Goal: Transaction & Acquisition: Purchase product/service

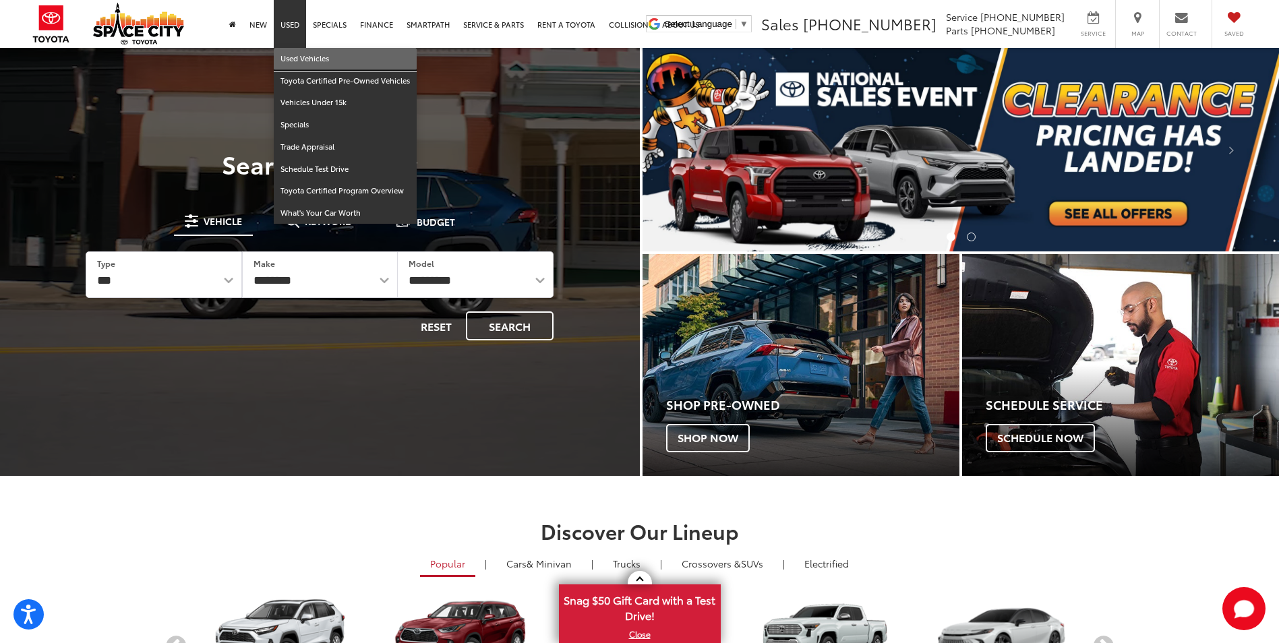
click at [296, 63] on link "Used Vehicles" at bounding box center [345, 59] width 143 height 22
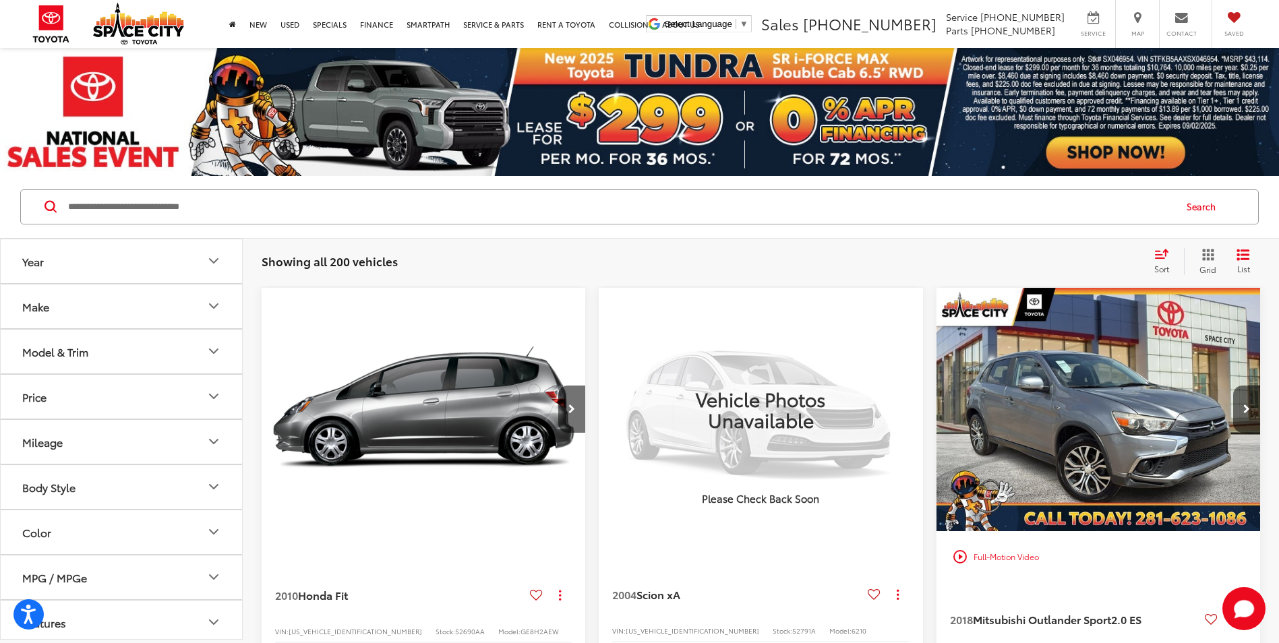
click at [208, 347] on icon "Model & Trim" at bounding box center [214, 351] width 16 height 16
click at [151, 311] on button "Make" at bounding box center [122, 307] width 243 height 44
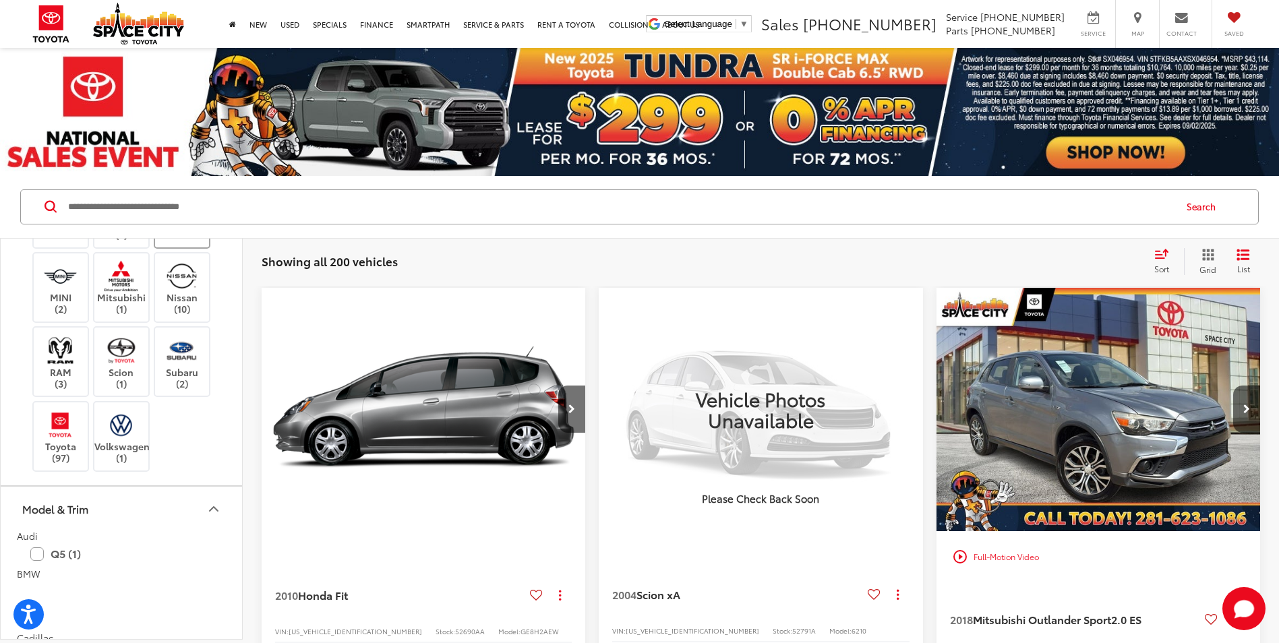
scroll to position [472, 0]
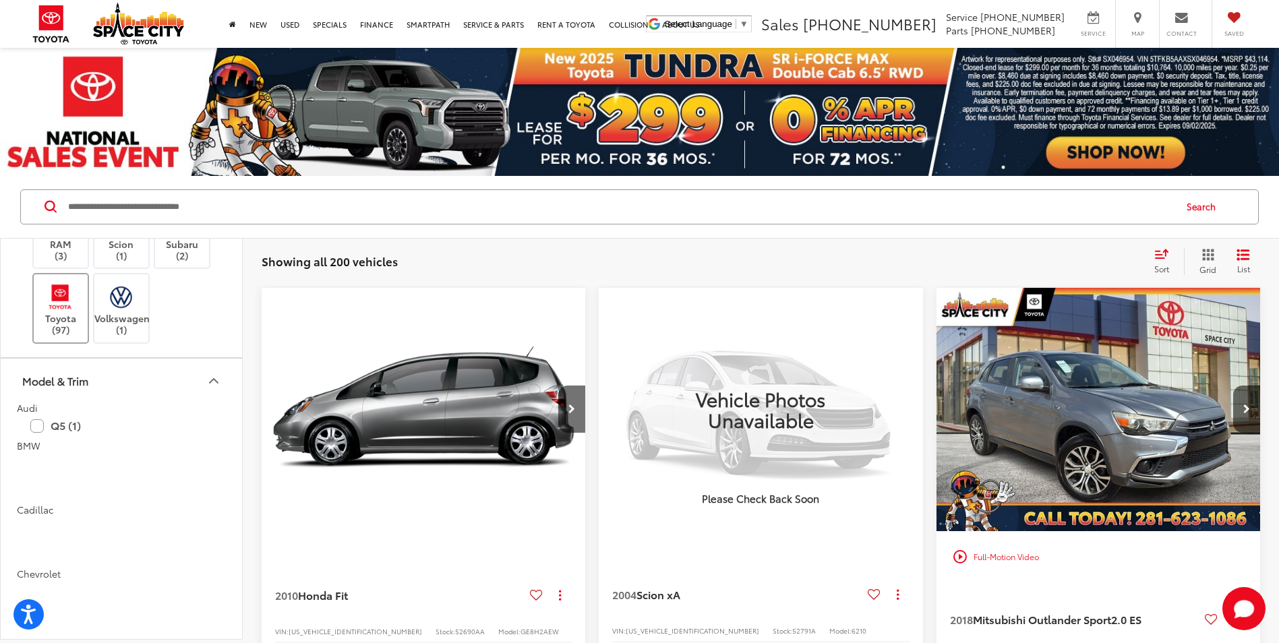
click at [76, 336] on label "Toyota (97)" at bounding box center [61, 308] width 55 height 55
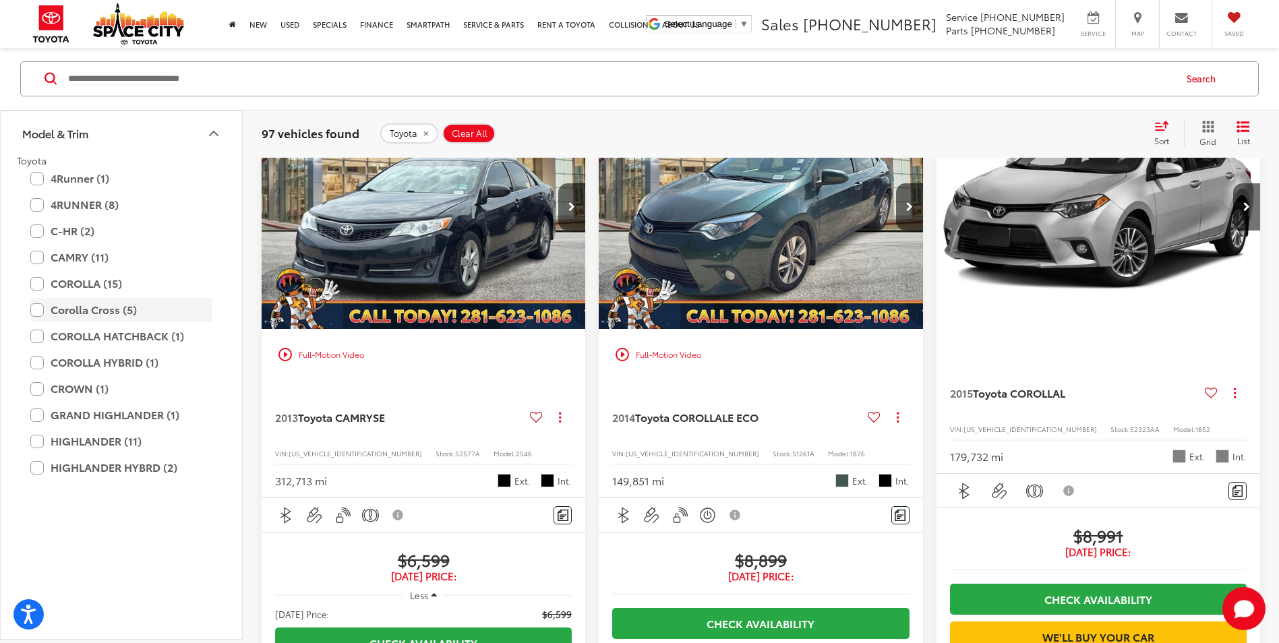
scroll to position [607, 0]
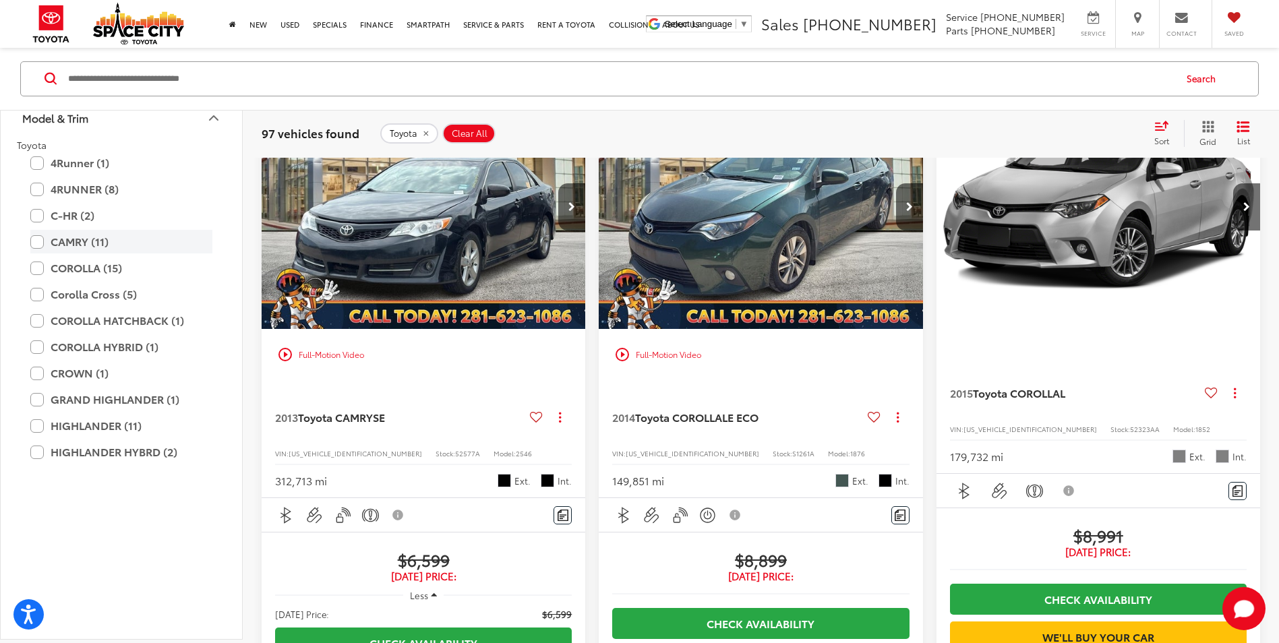
click at [64, 254] on label "CAMRY (11)" at bounding box center [121, 243] width 182 height 24
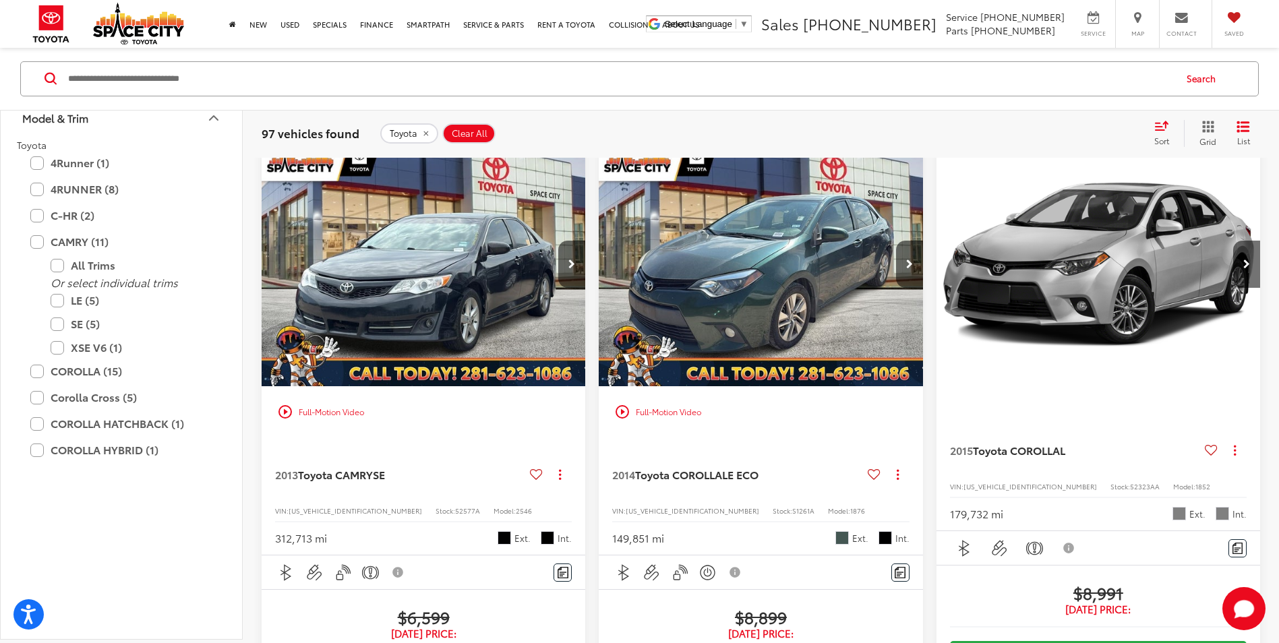
scroll to position [128, 0]
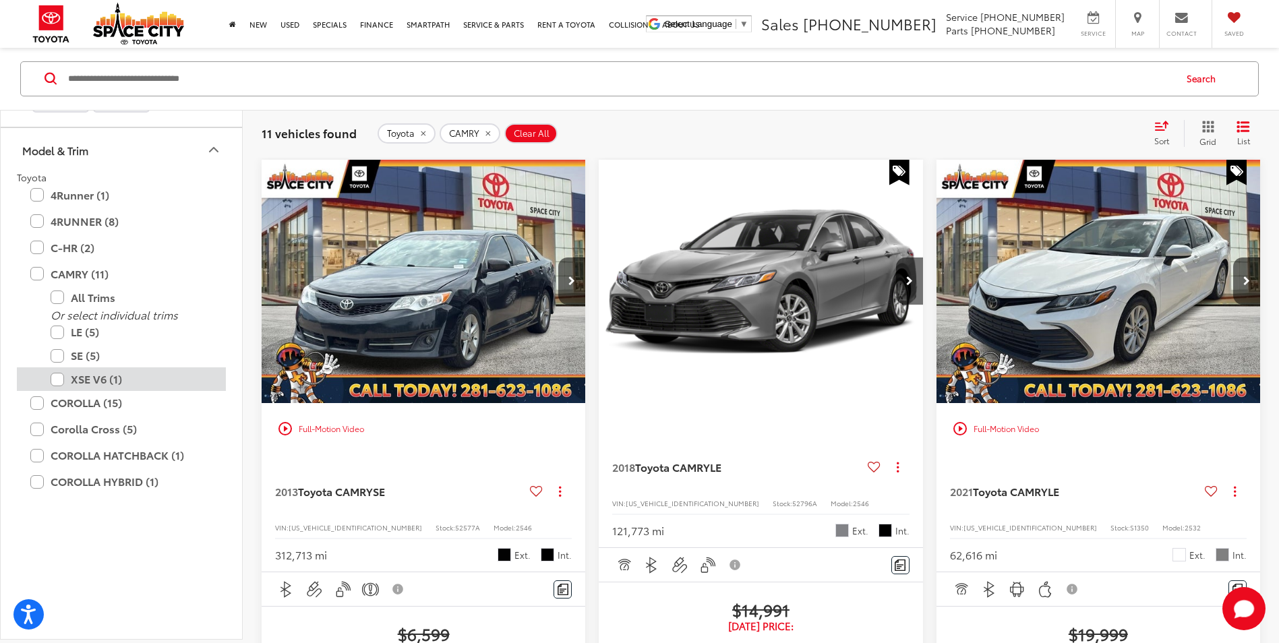
click at [136, 392] on label "XSE V6 (1)" at bounding box center [132, 380] width 162 height 24
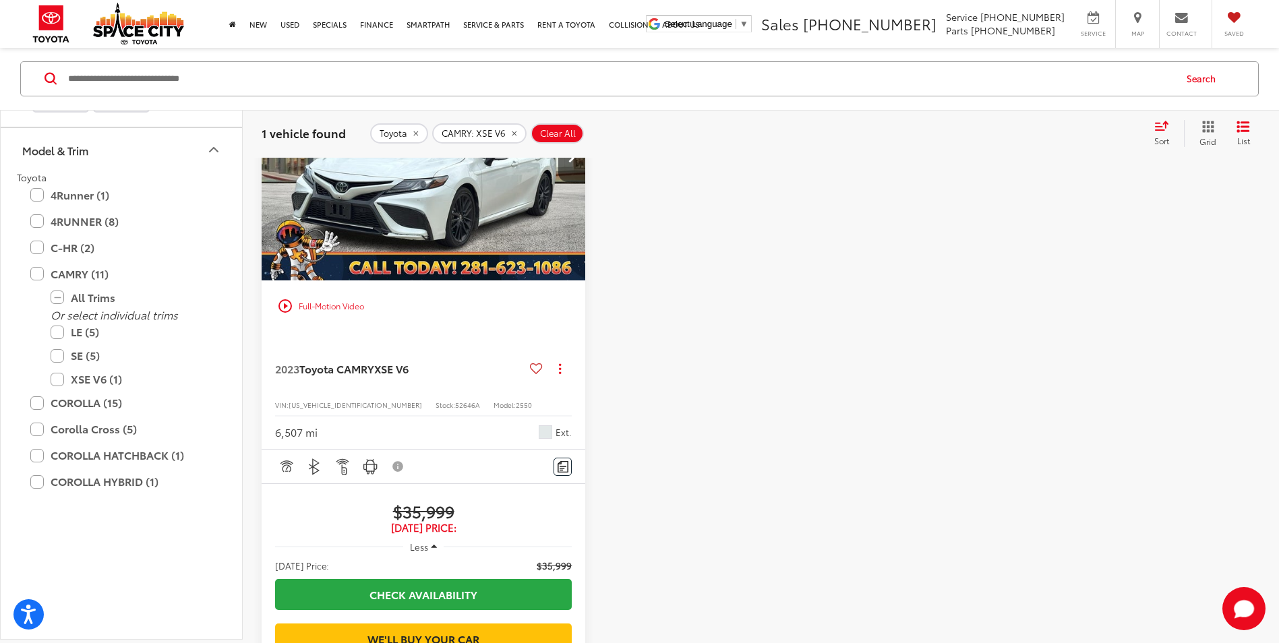
scroll to position [330, 0]
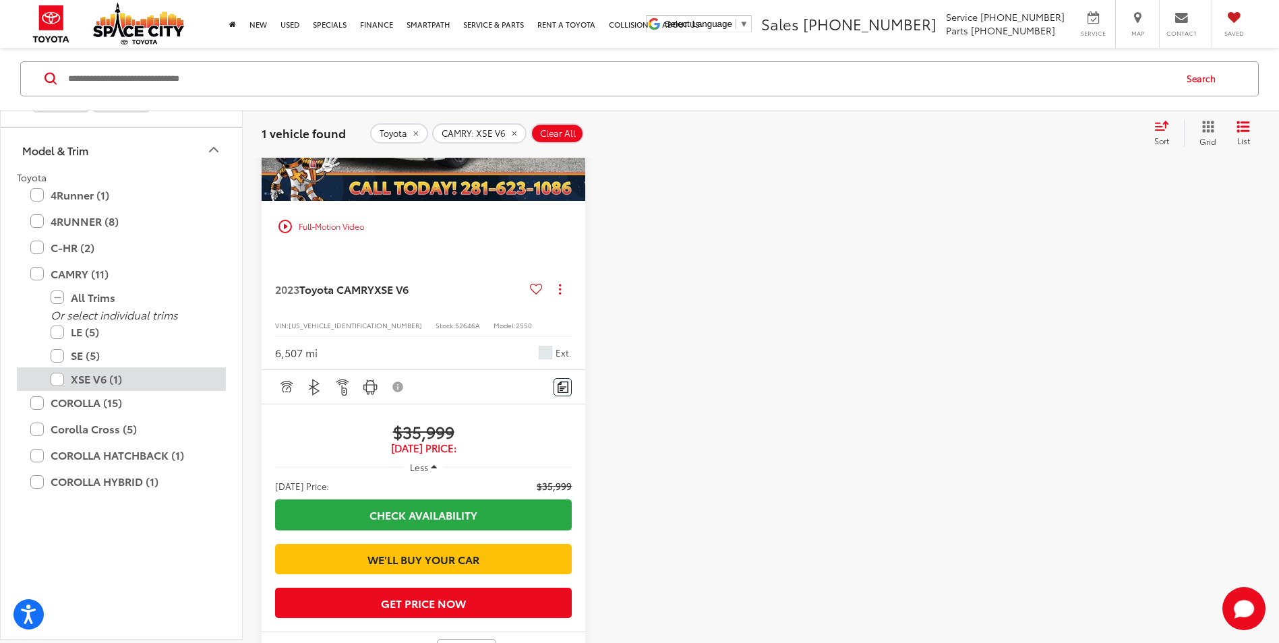
click at [59, 392] on label "XSE V6 (1)" at bounding box center [132, 380] width 162 height 24
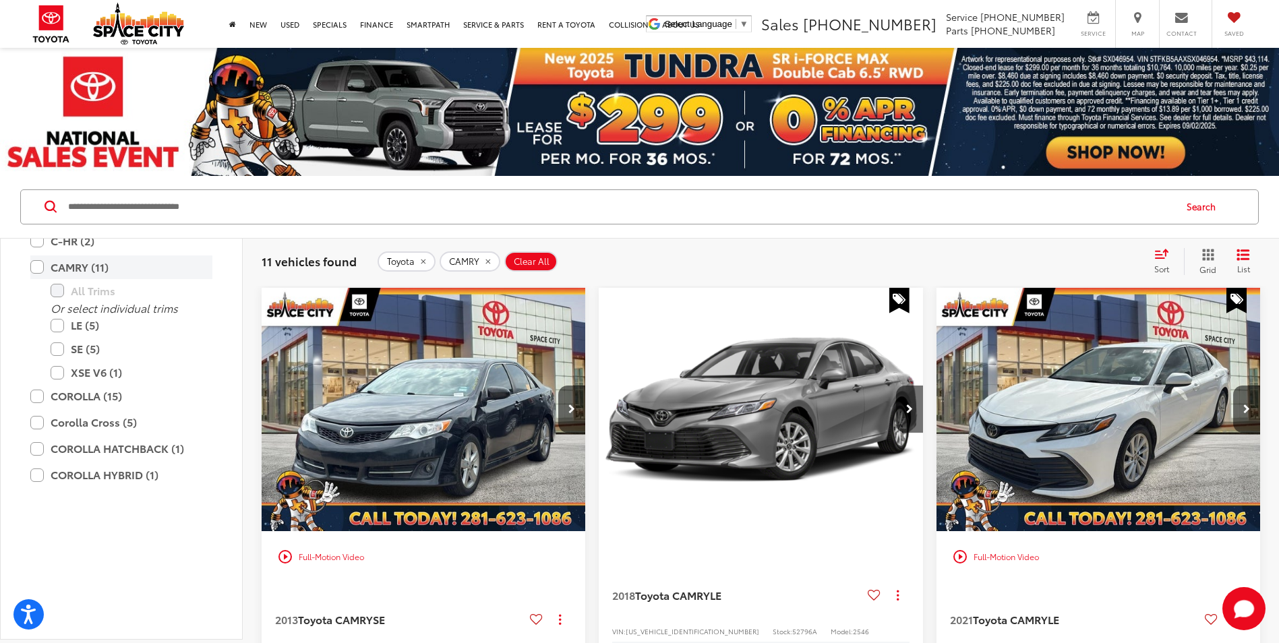
click at [38, 279] on label "CAMRY (11)" at bounding box center [121, 268] width 182 height 24
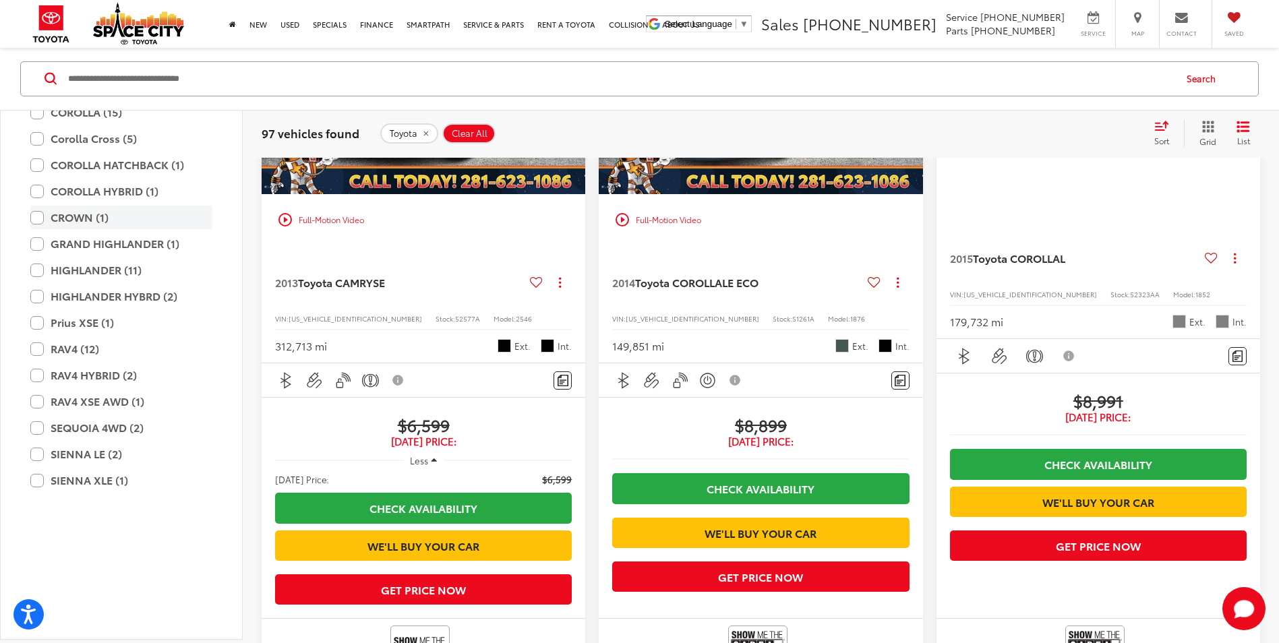
scroll to position [870, 0]
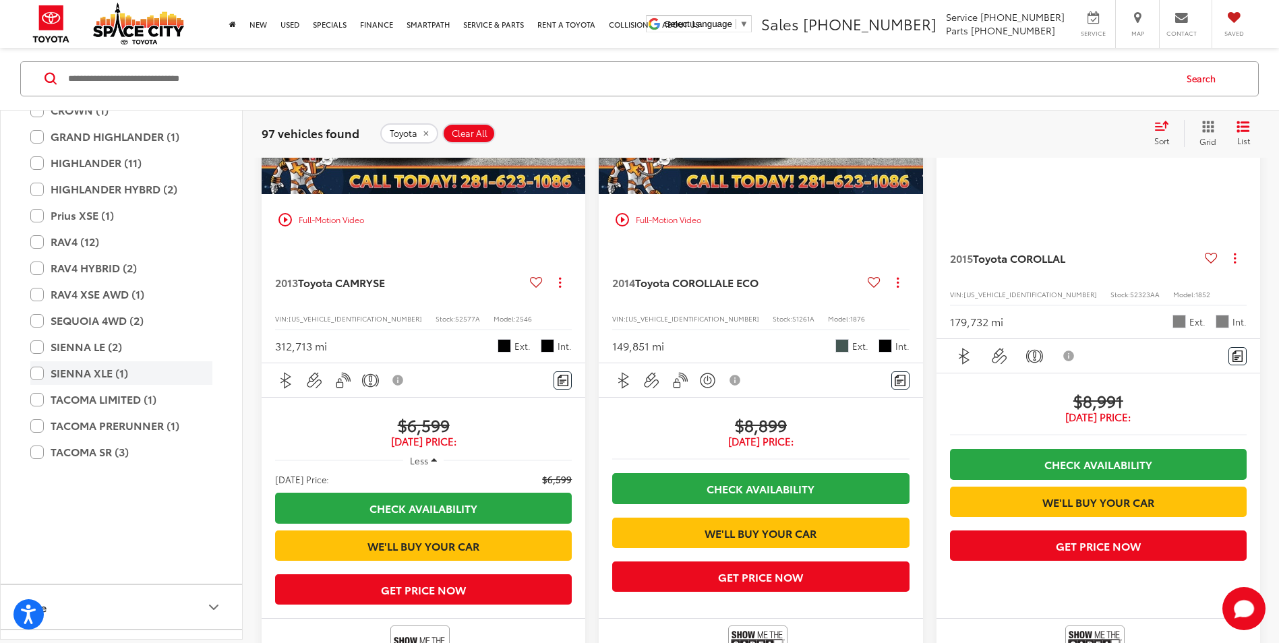
click at [40, 386] on label "SIENNA XLE (1)" at bounding box center [121, 374] width 182 height 24
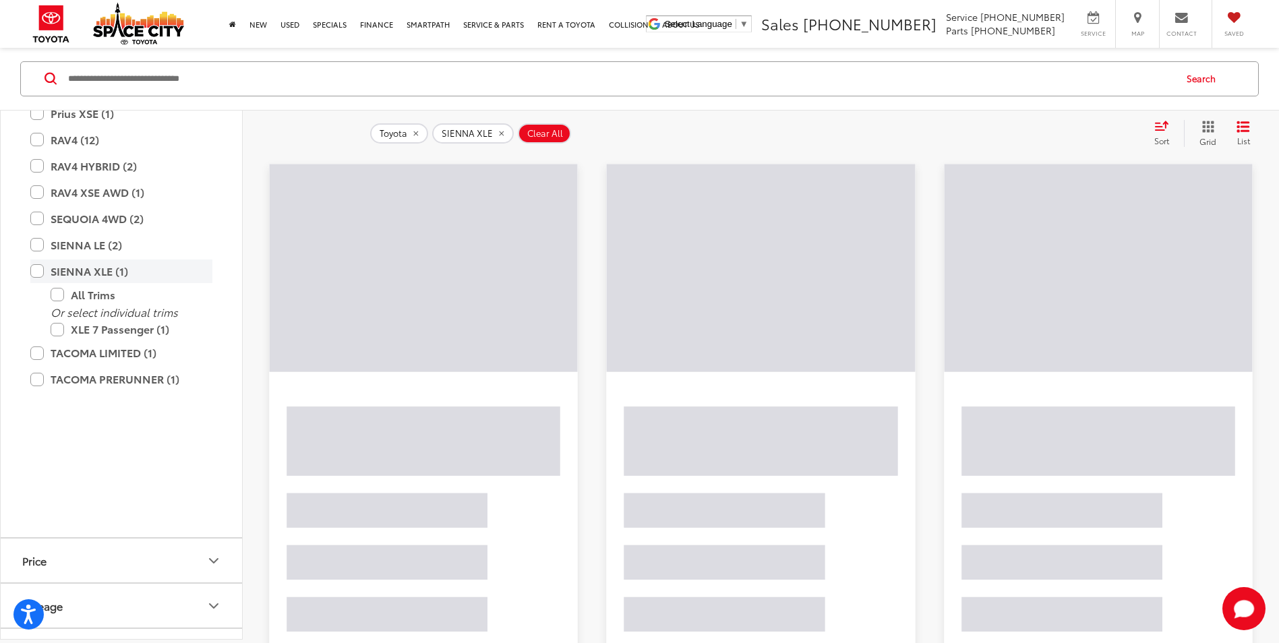
scroll to position [1005, 0]
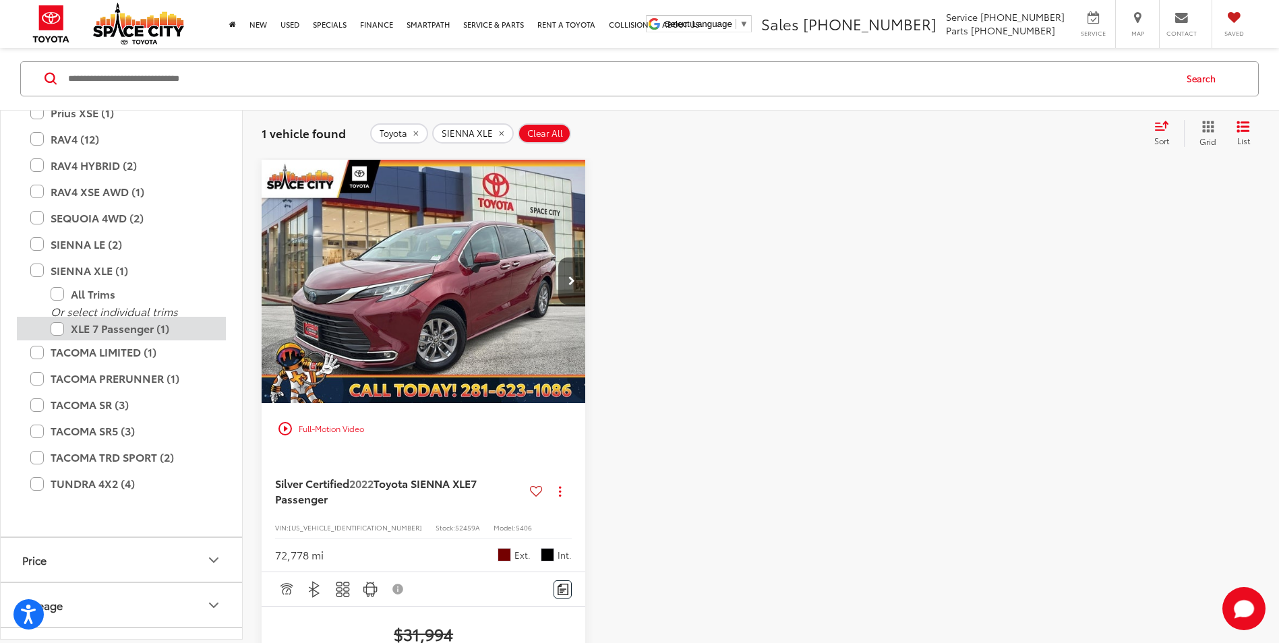
click at [56, 341] on label "XLE 7 Passenger (1)" at bounding box center [132, 330] width 162 height 24
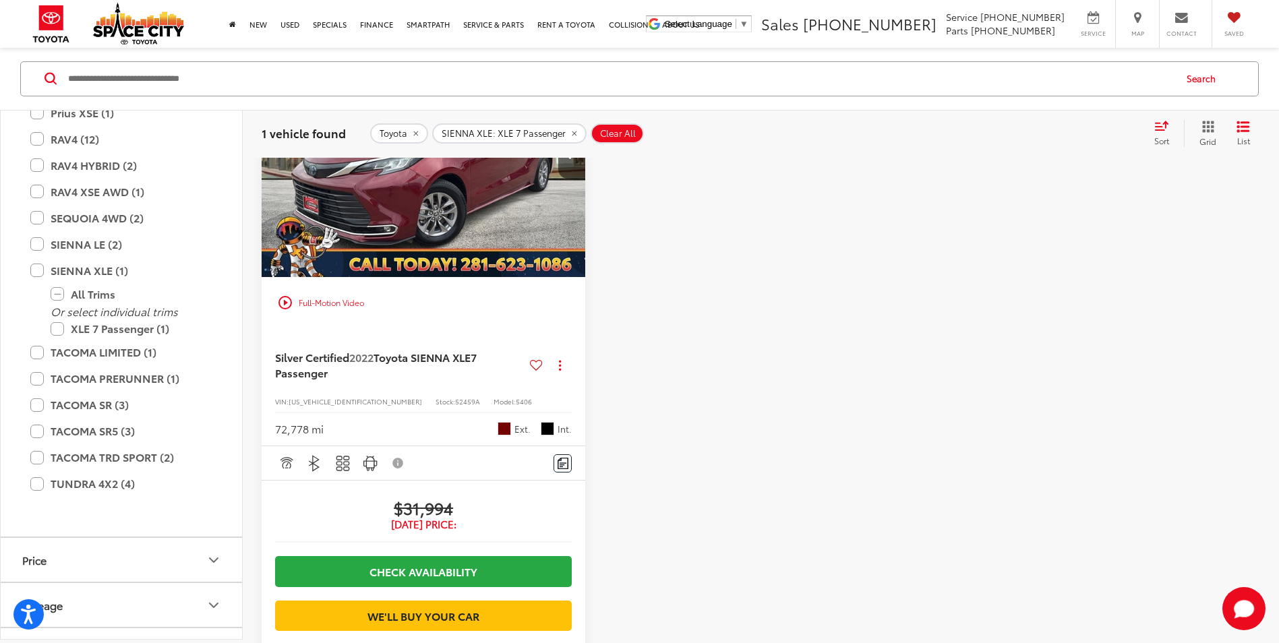
scroll to position [263, 0]
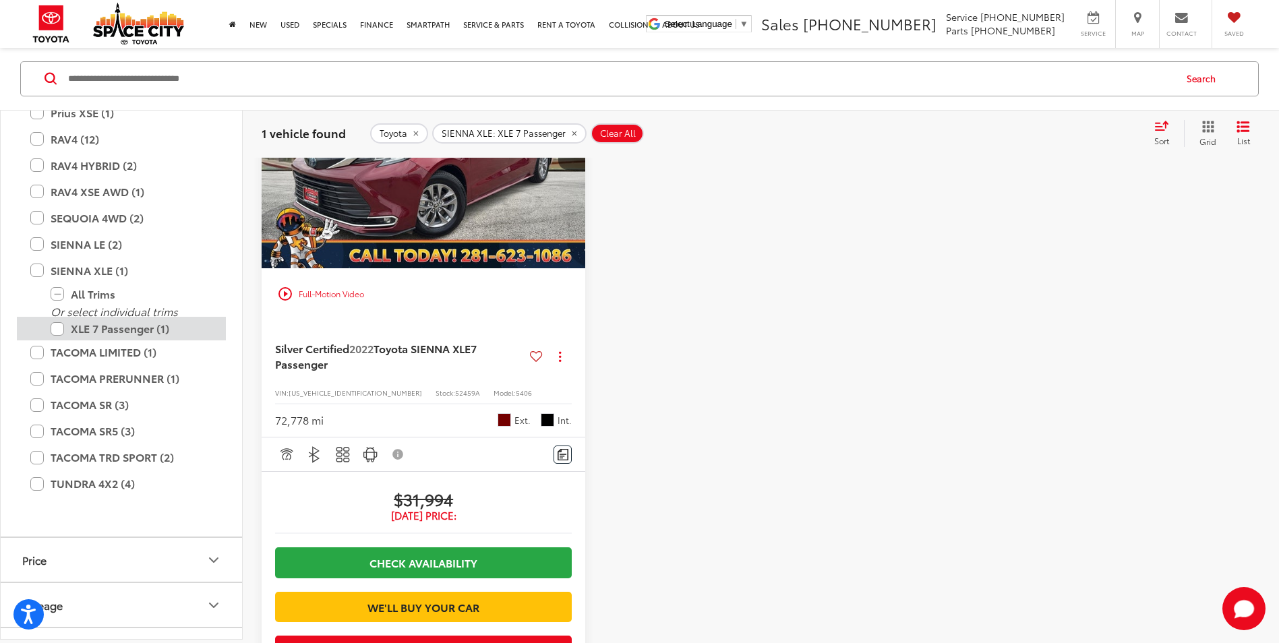
click at [56, 341] on label "XLE 7 Passenger (1)" at bounding box center [132, 330] width 162 height 24
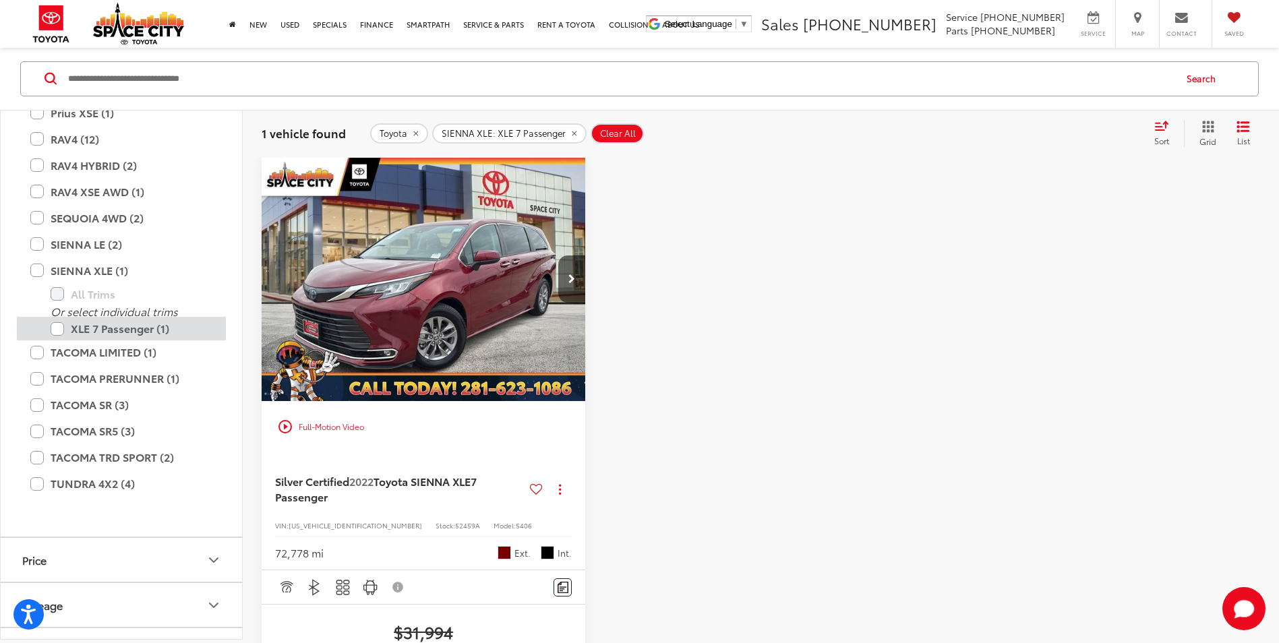
scroll to position [128, 0]
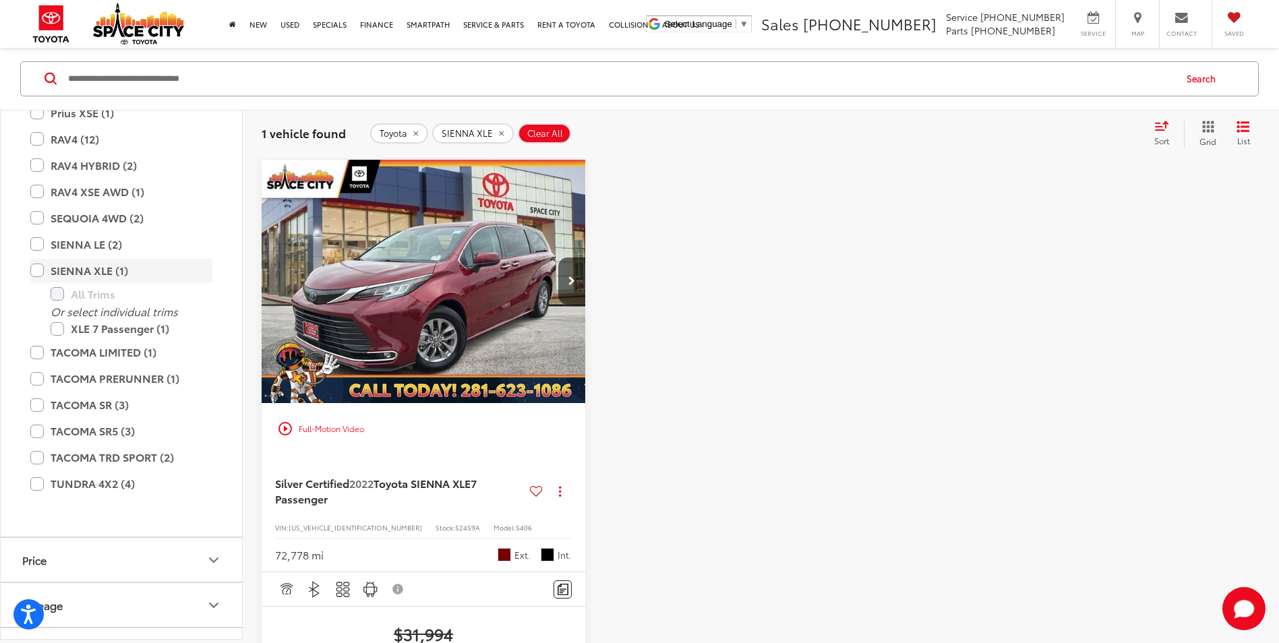
click at [36, 282] on label "SIENNA XLE (1)" at bounding box center [121, 271] width 182 height 24
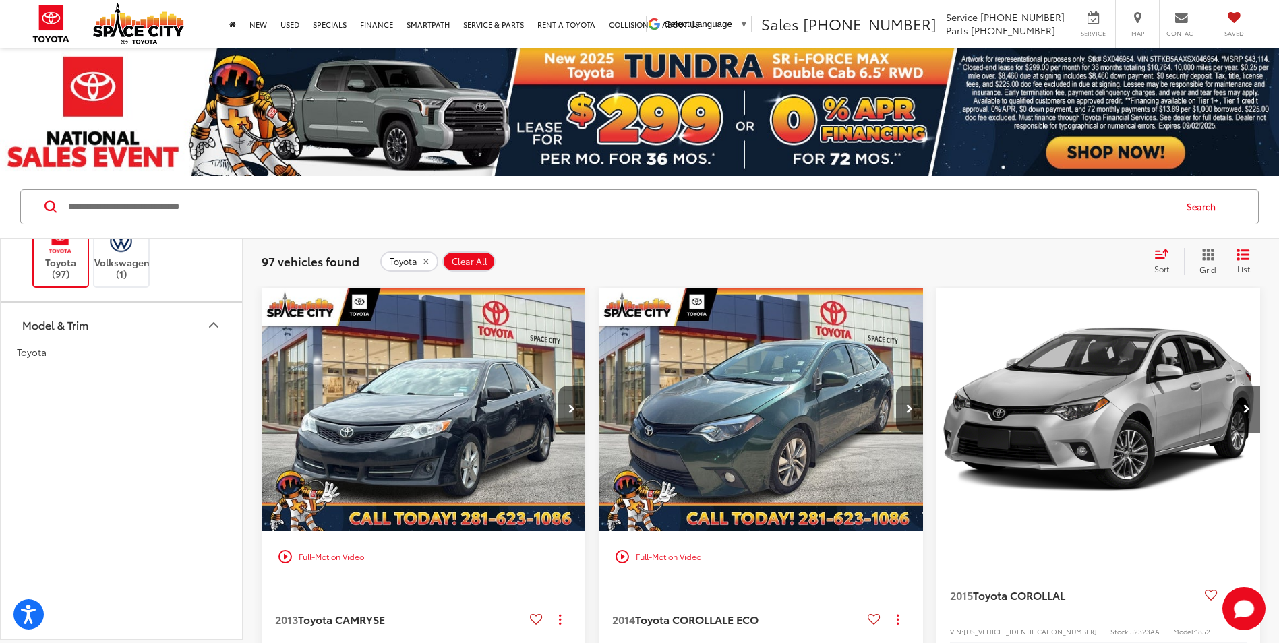
scroll to position [533, 0]
click at [54, 275] on label "Toyota (97)" at bounding box center [61, 247] width 55 height 55
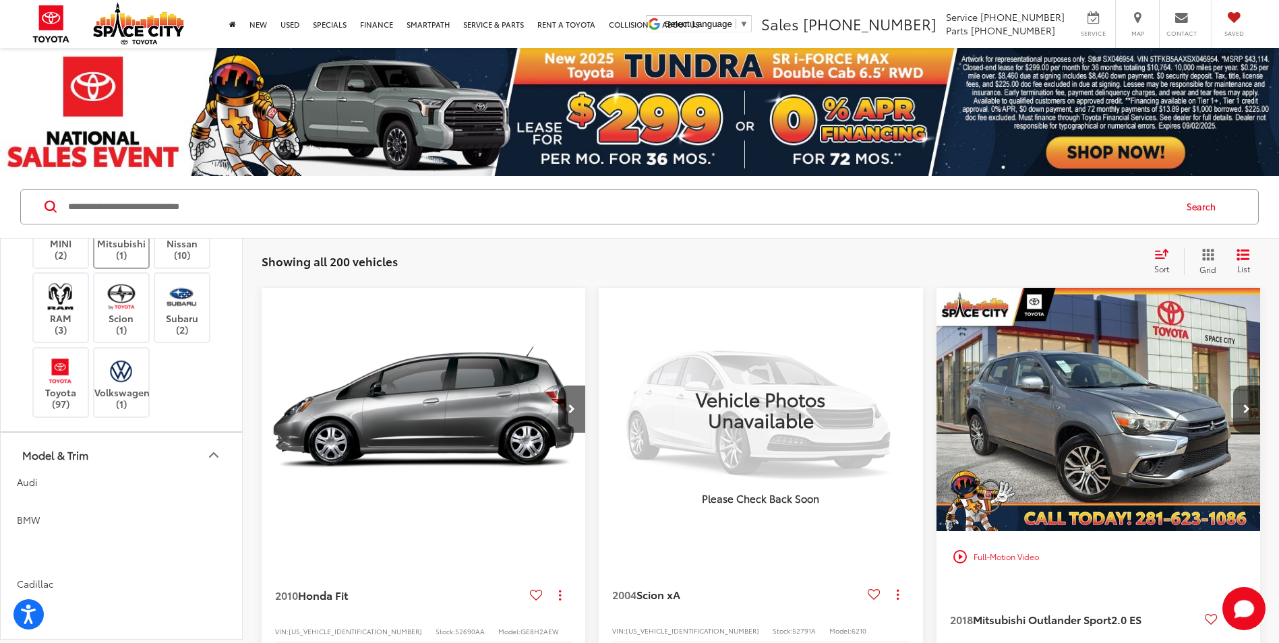
scroll to position [330, 0]
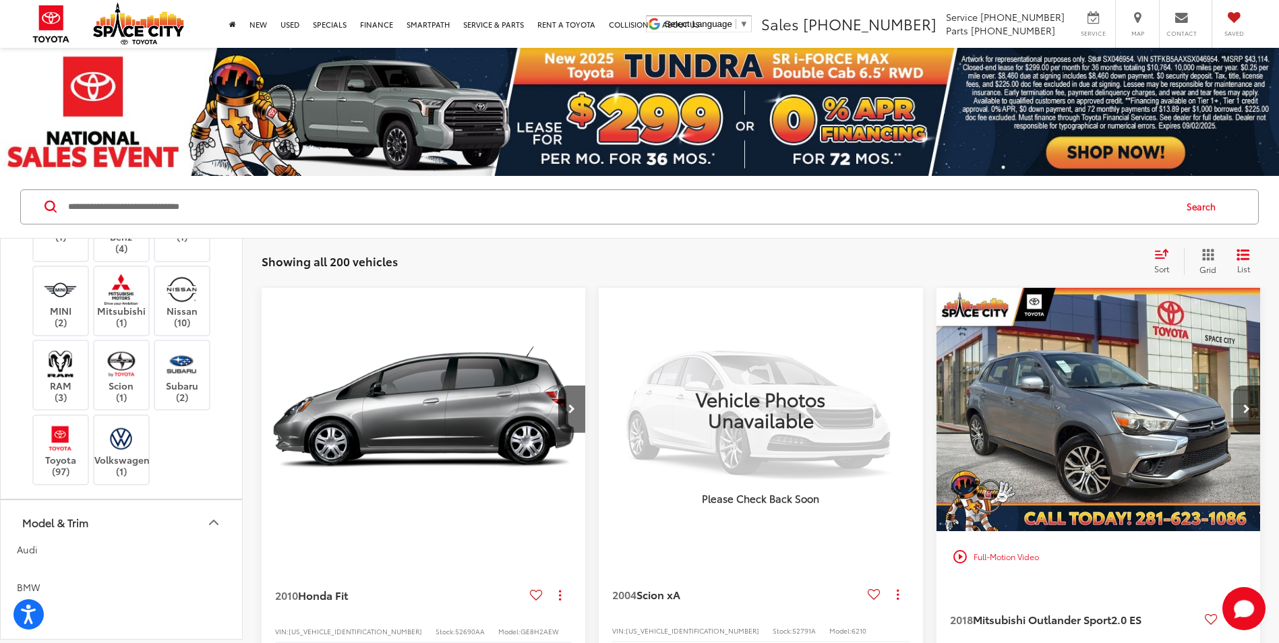
click at [121, 177] on img at bounding box center [121, 177] width 0 height 0
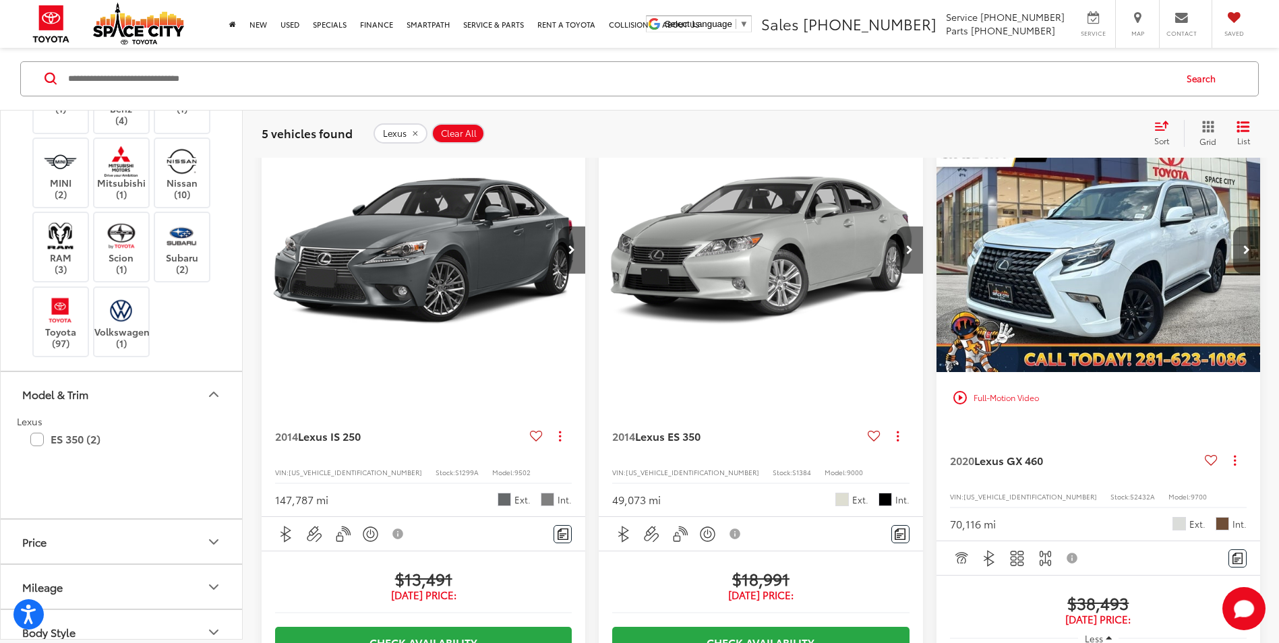
scroll to position [135, 0]
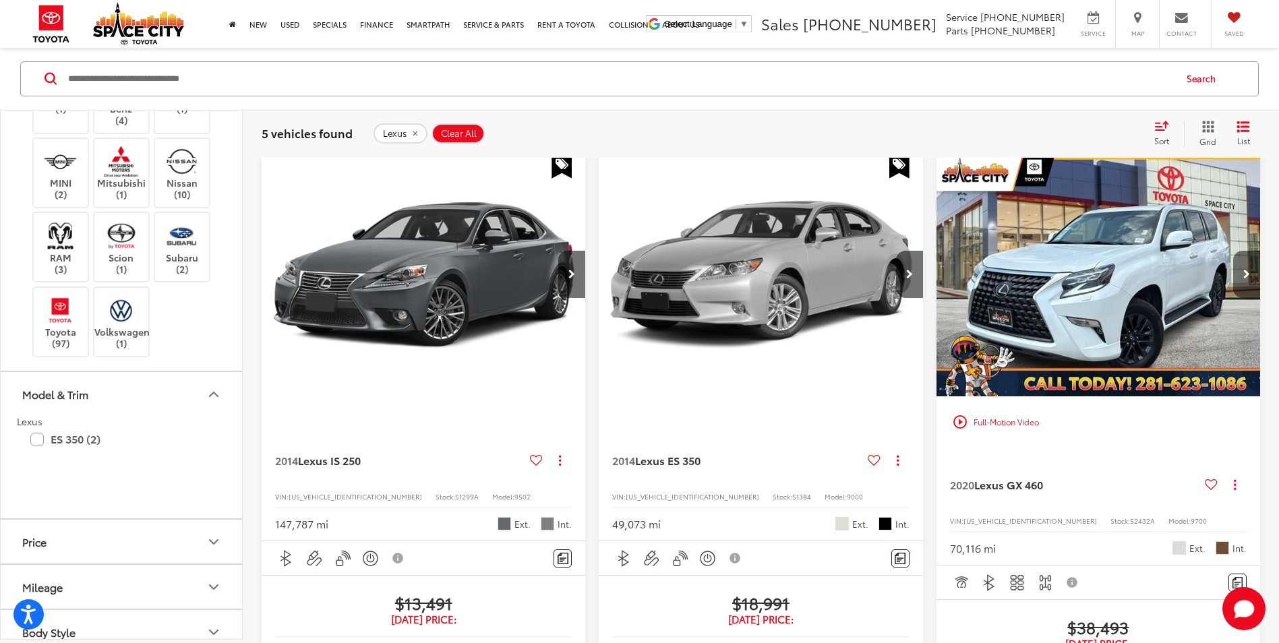
click at [1240, 267] on button "Next image" at bounding box center [1246, 274] width 27 height 47
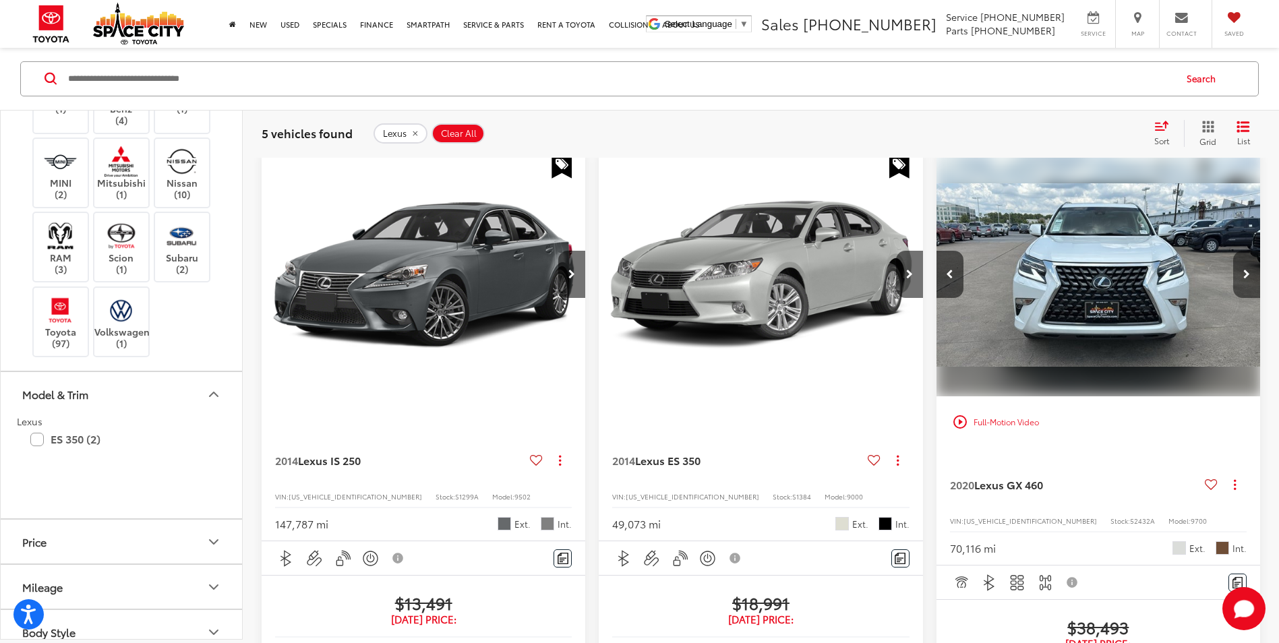
click at [1240, 267] on button "Next image" at bounding box center [1246, 274] width 27 height 47
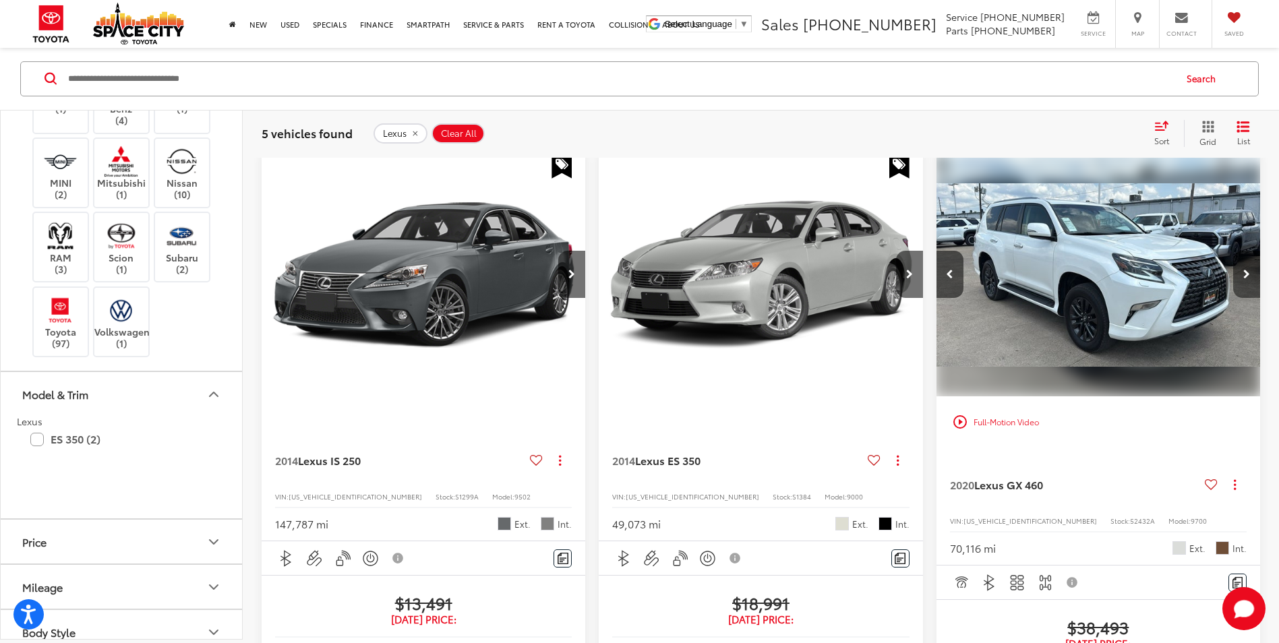
click at [1240, 267] on button "Next image" at bounding box center [1246, 274] width 27 height 47
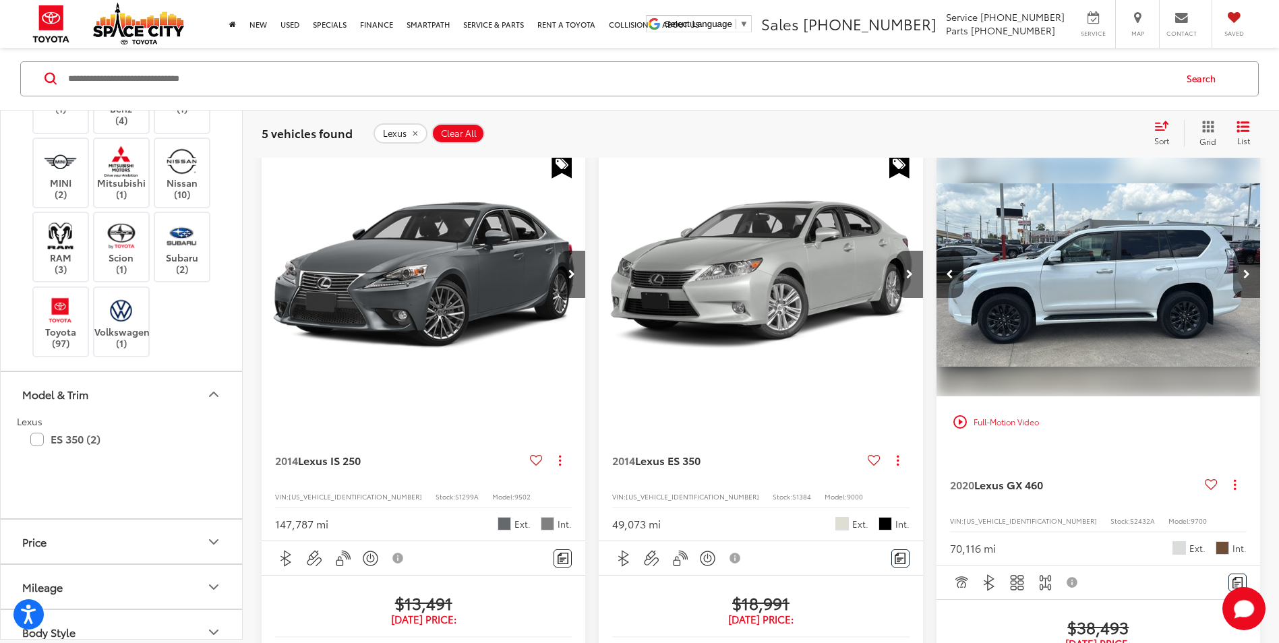
click at [1240, 267] on button "Next image" at bounding box center [1246, 274] width 27 height 47
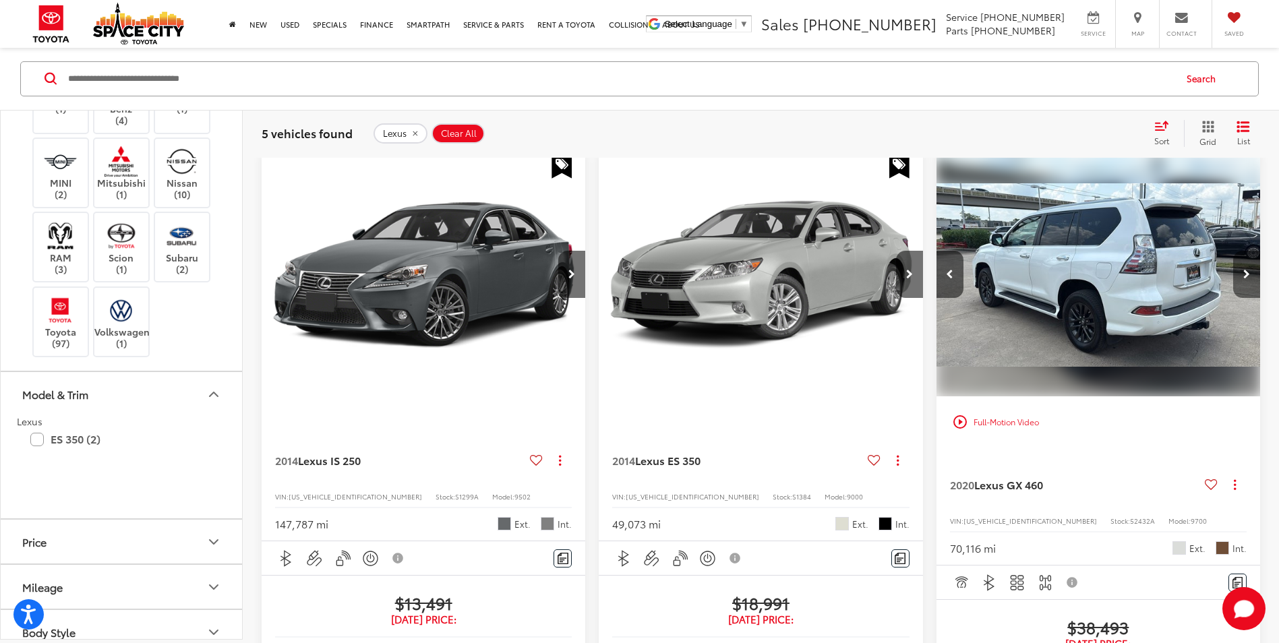
click at [1240, 267] on button "Next image" at bounding box center [1246, 274] width 27 height 47
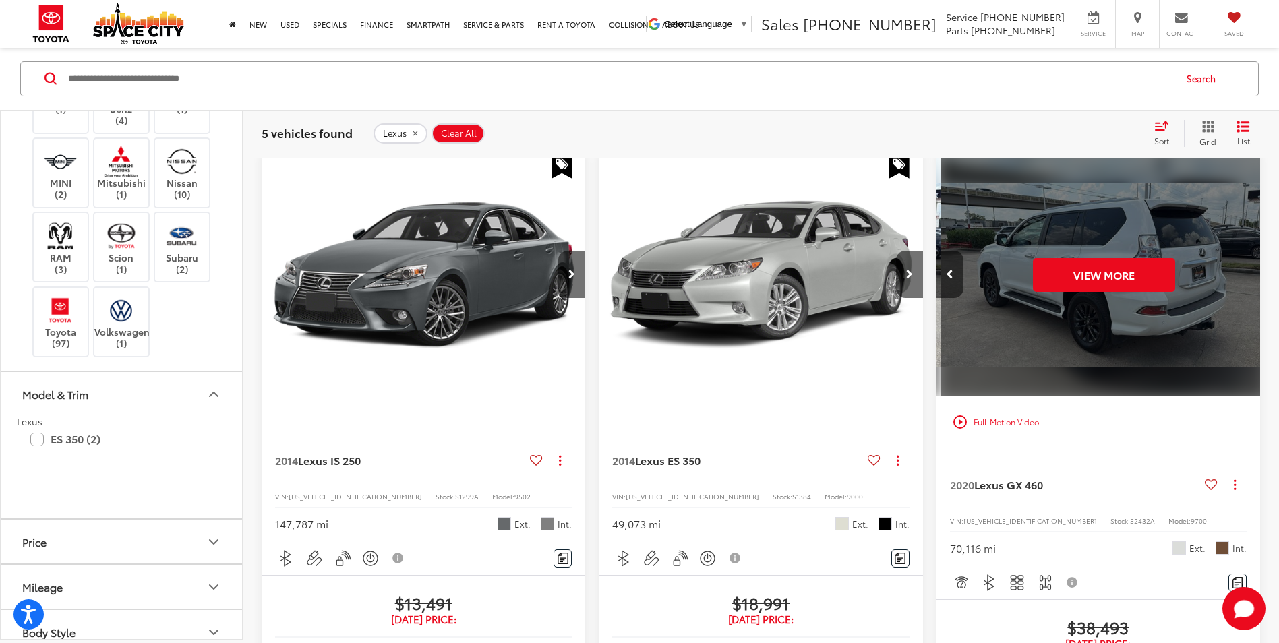
scroll to position [0, 1629]
click at [1240, 267] on div "View More" at bounding box center [1098, 275] width 326 height 245
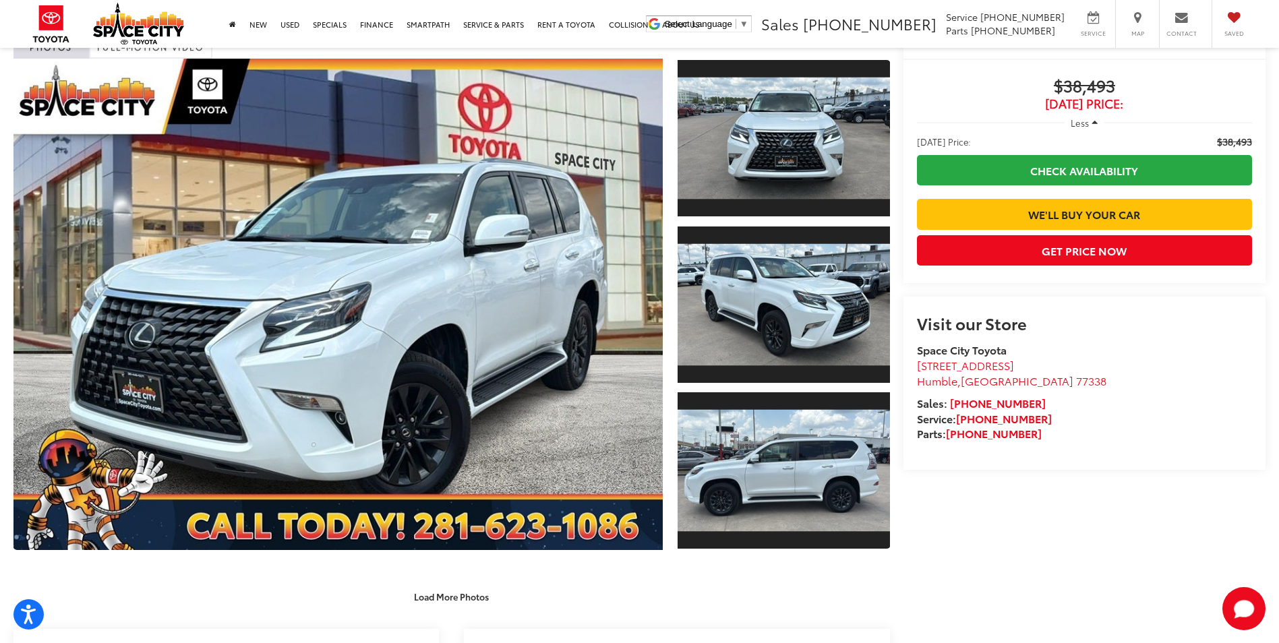
scroll to position [67, 0]
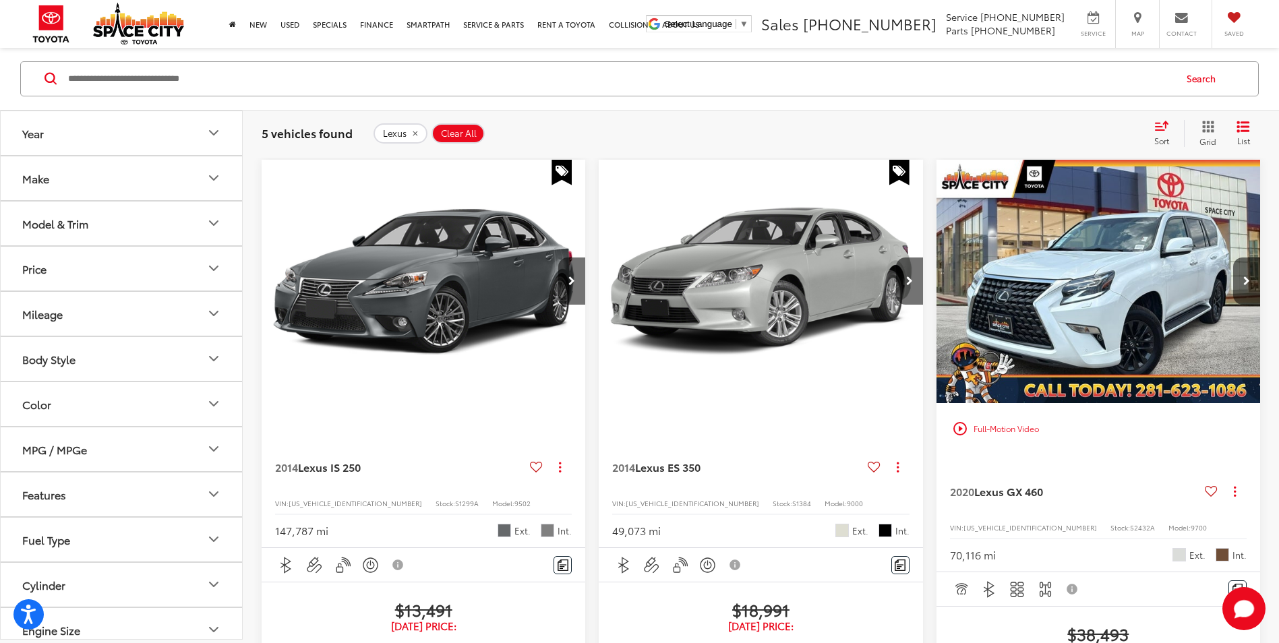
click at [463, 137] on span "Clear All" at bounding box center [459, 133] width 36 height 11
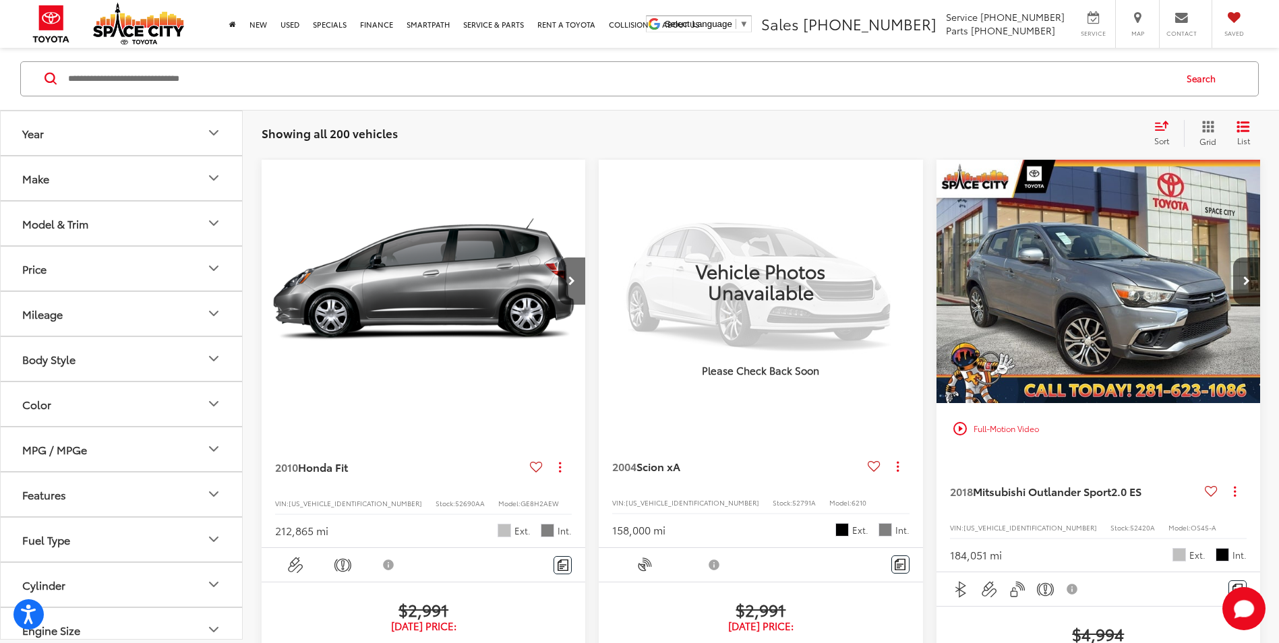
click at [207, 181] on icon "Make" at bounding box center [214, 179] width 16 height 16
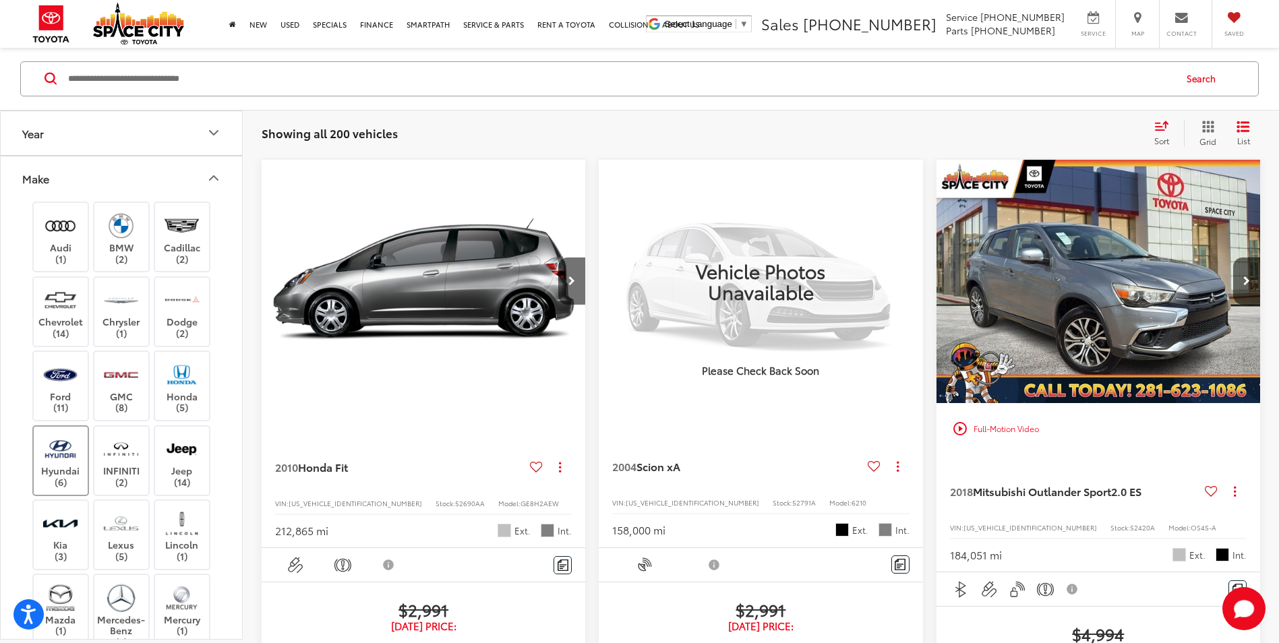
click at [68, 472] on label "Hyundai (6)" at bounding box center [61, 460] width 55 height 55
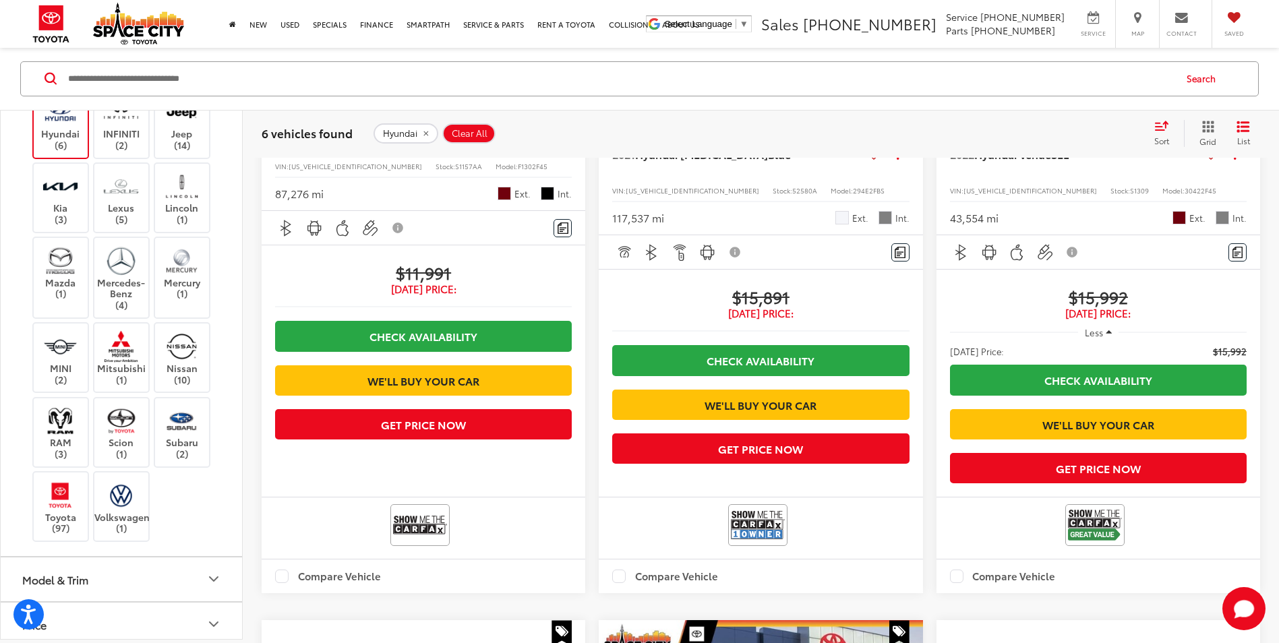
scroll to position [472, 0]
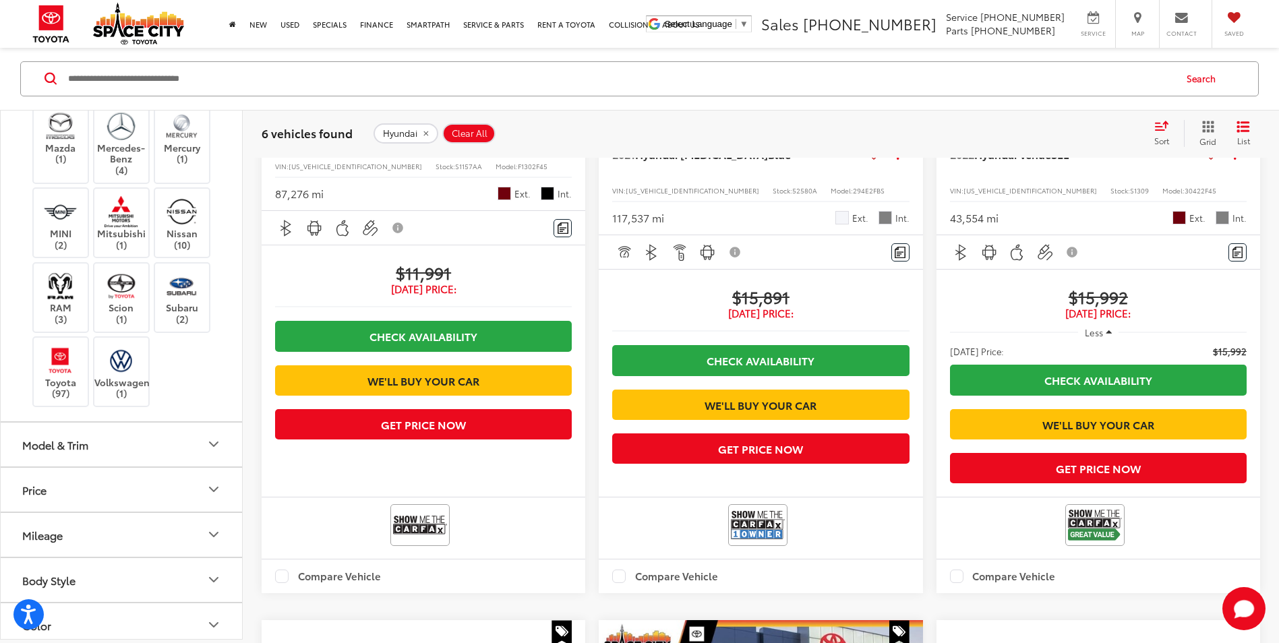
click at [190, 439] on button "Model & Trim" at bounding box center [122, 445] width 243 height 44
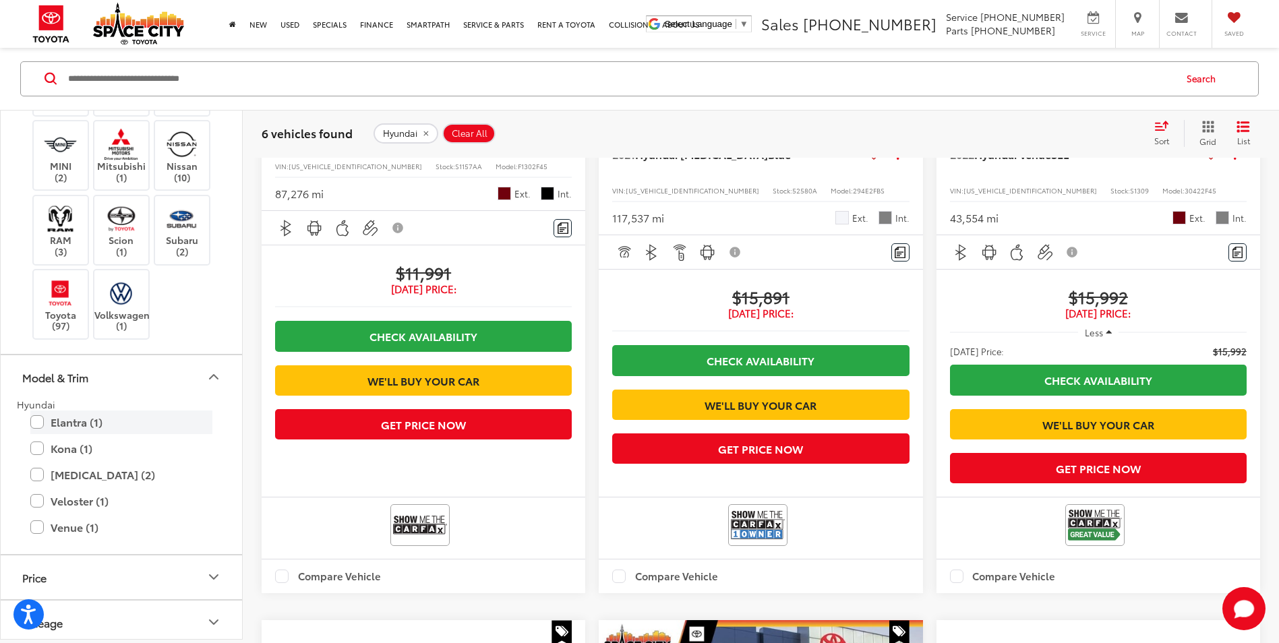
click at [42, 427] on label "Elantra (1)" at bounding box center [121, 423] width 182 height 24
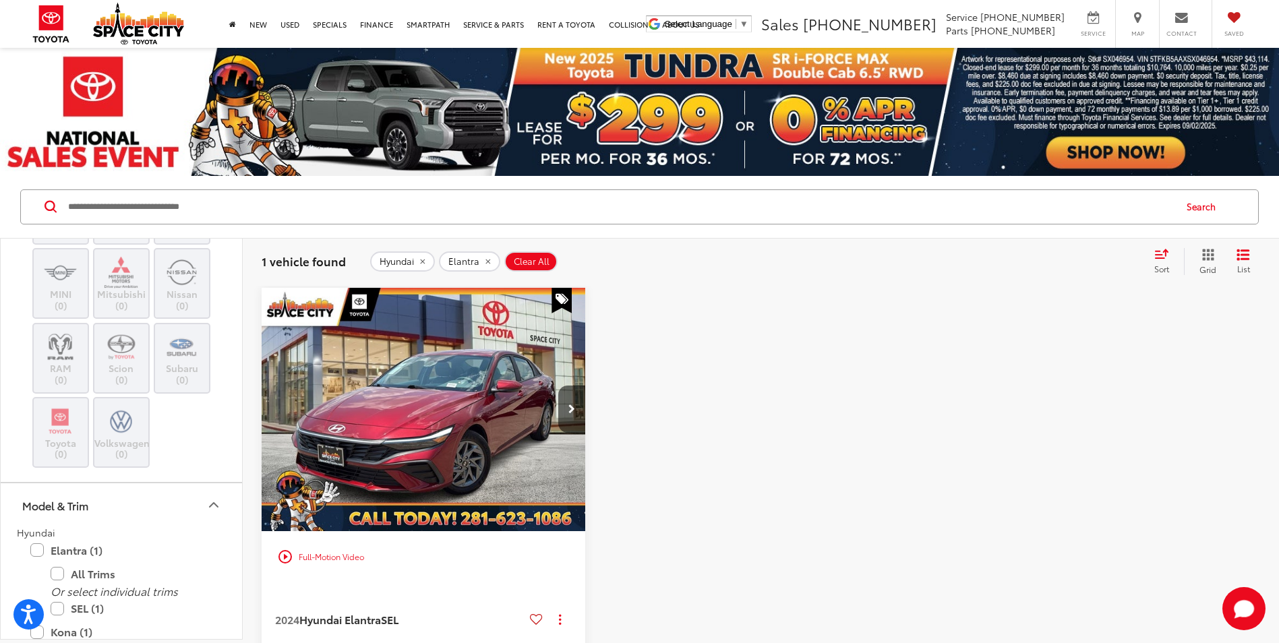
click at [545, 251] on div "Hyundai Elantra Clear All + 0" at bounding box center [755, 262] width 773 height 22
click at [539, 261] on span "Clear All" at bounding box center [532, 261] width 36 height 11
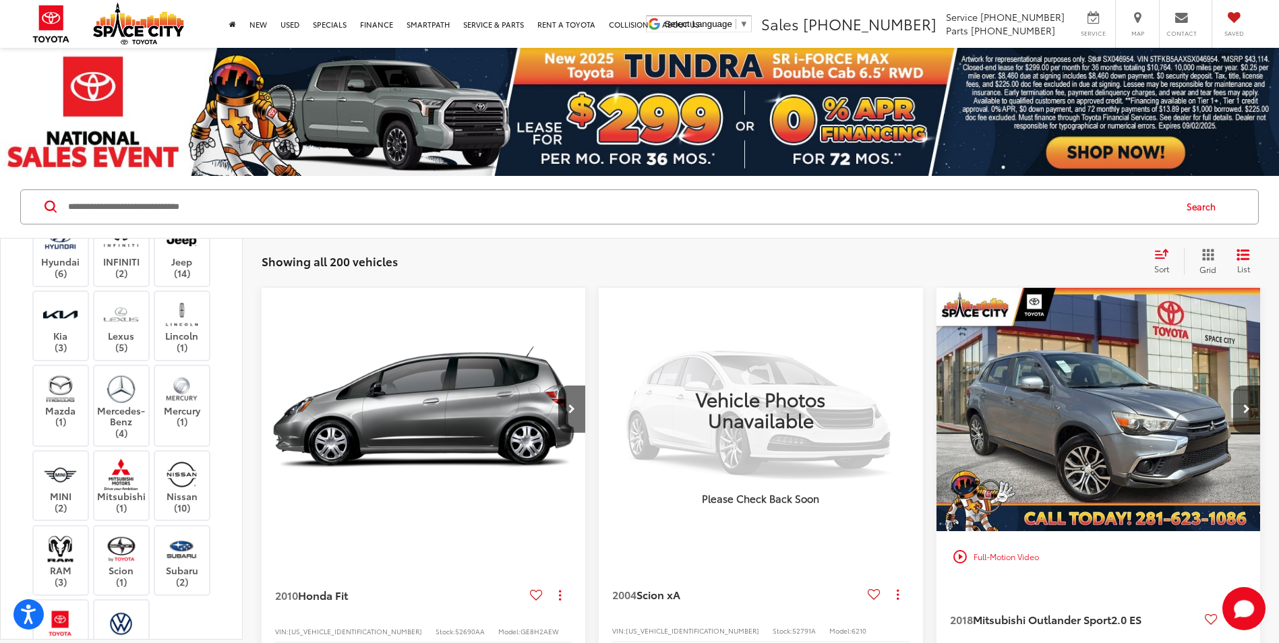
scroll to position [270, 0]
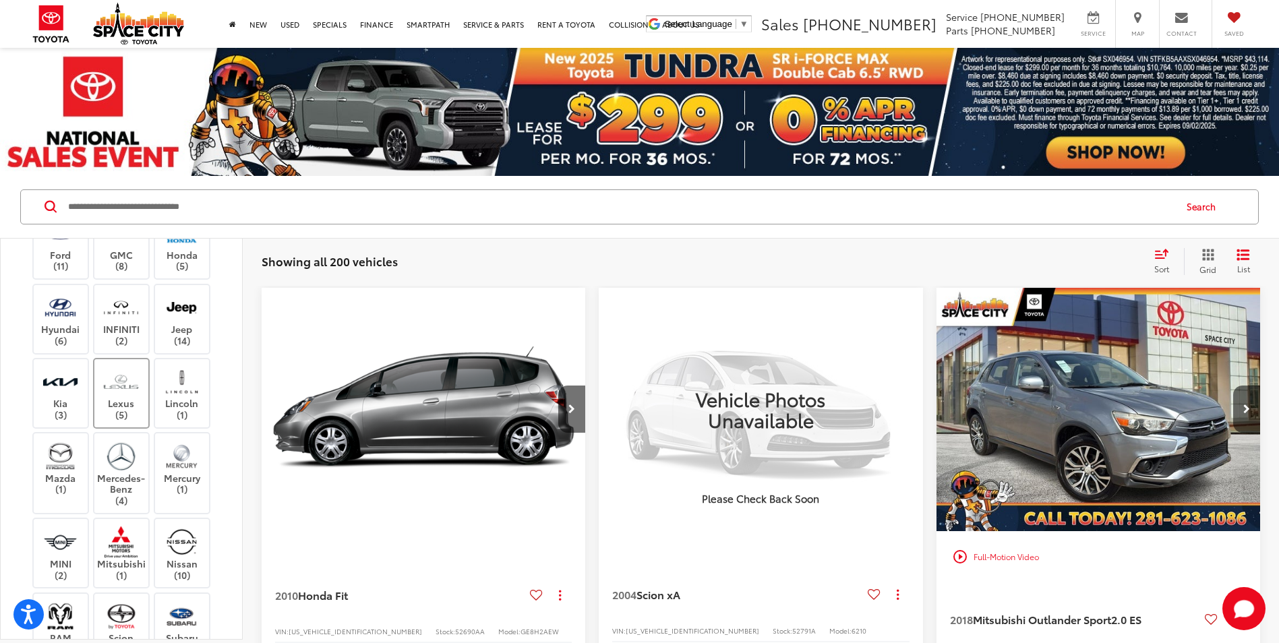
click at [106, 396] on img at bounding box center [120, 382] width 37 height 32
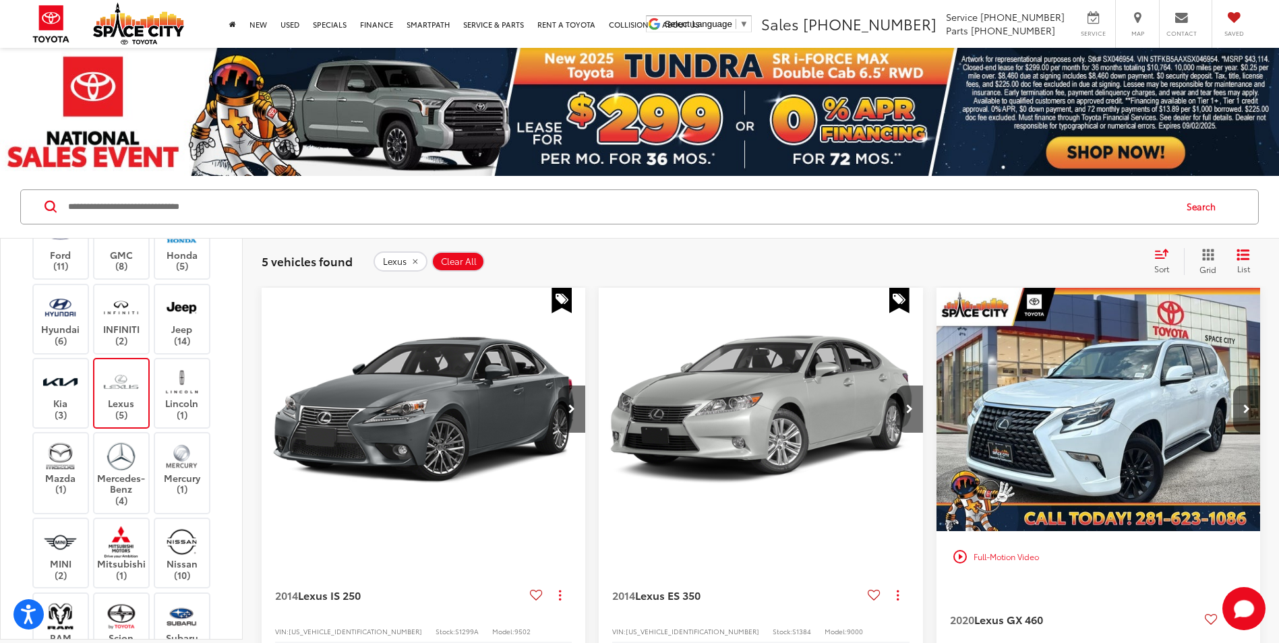
click at [142, 392] on label "Lexus (5)" at bounding box center [121, 393] width 55 height 55
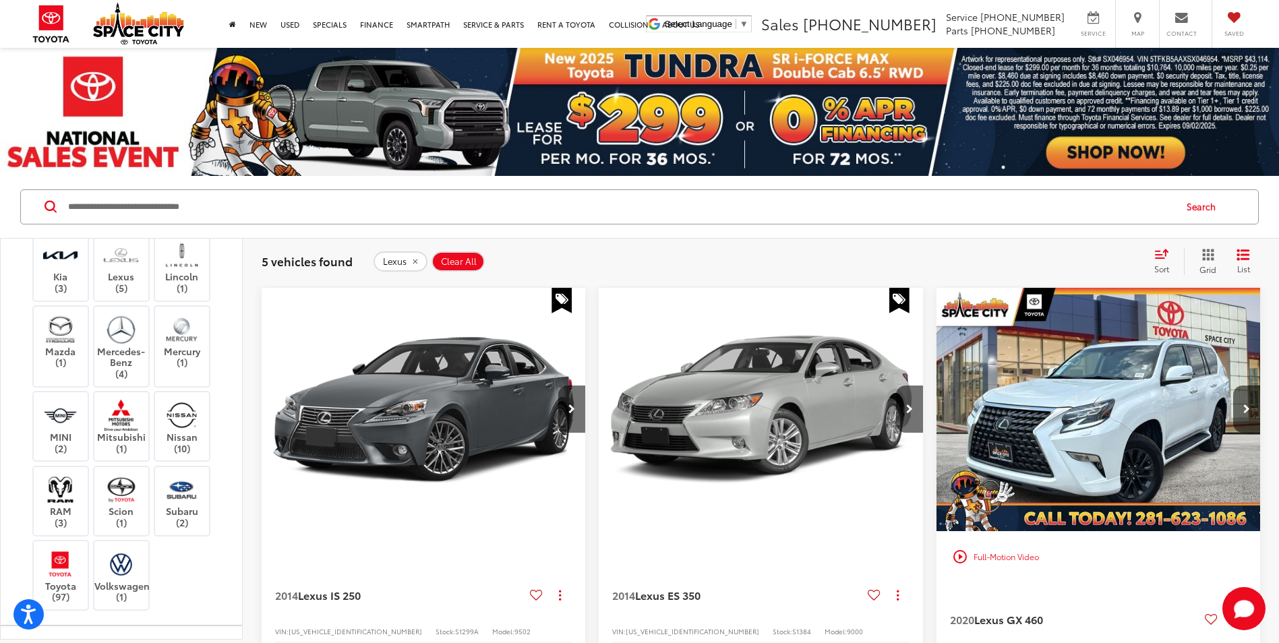
scroll to position [472, 0]
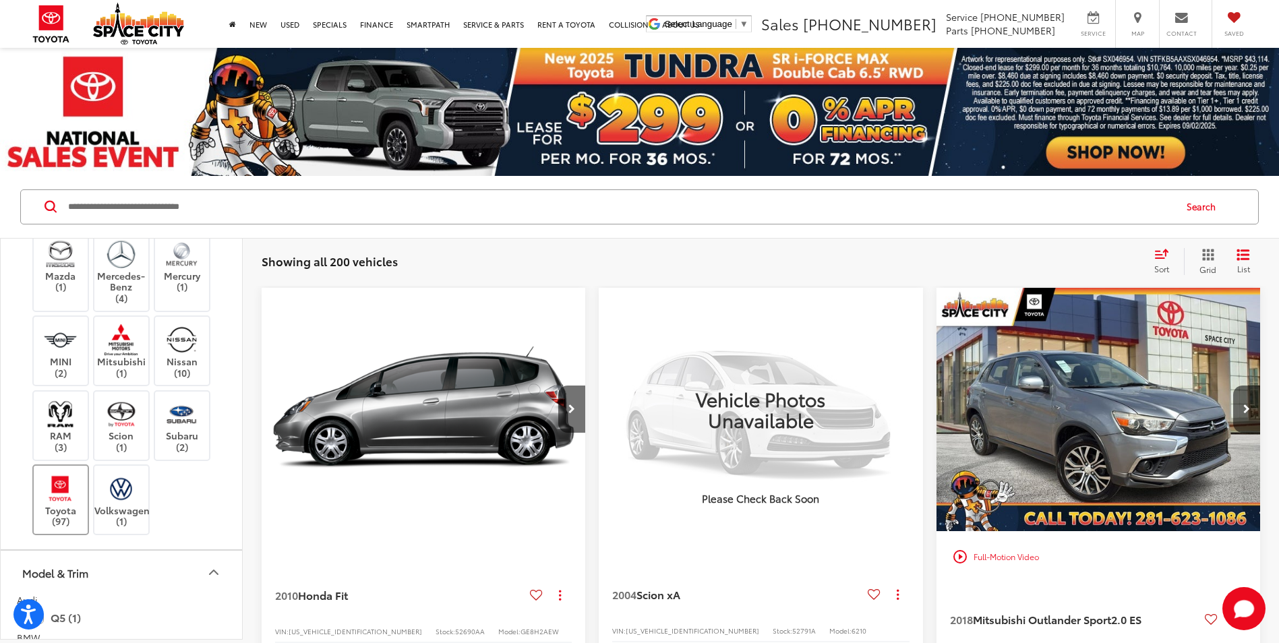
click at [65, 494] on img at bounding box center [60, 489] width 37 height 32
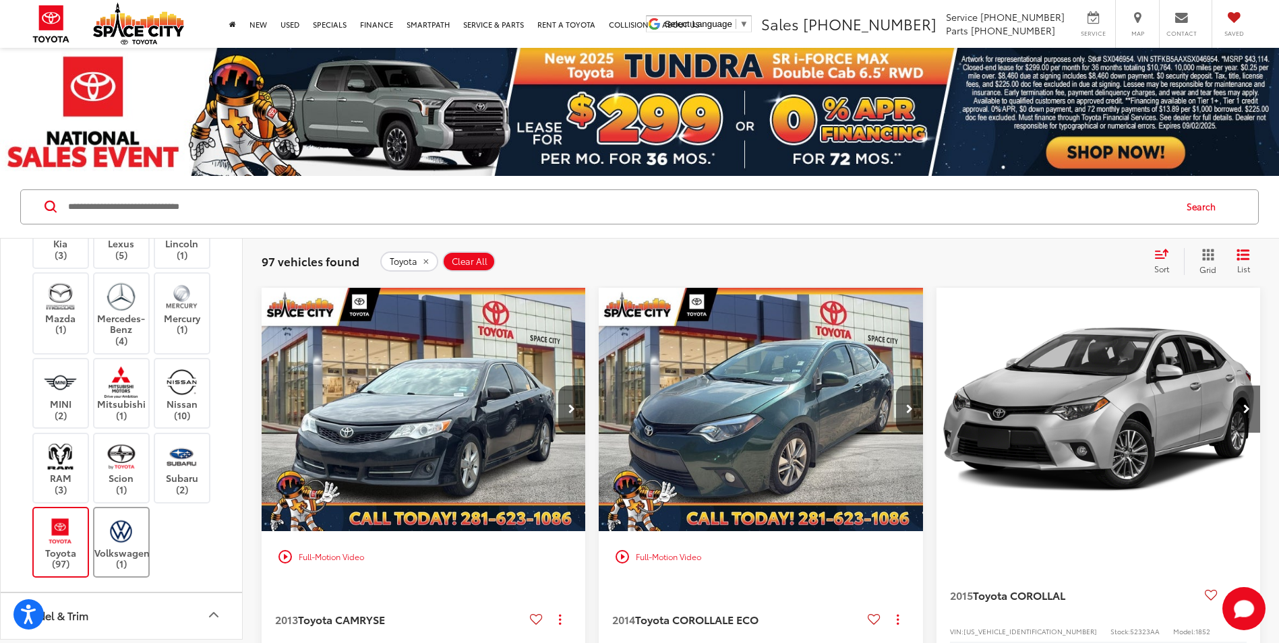
scroll to position [472, 0]
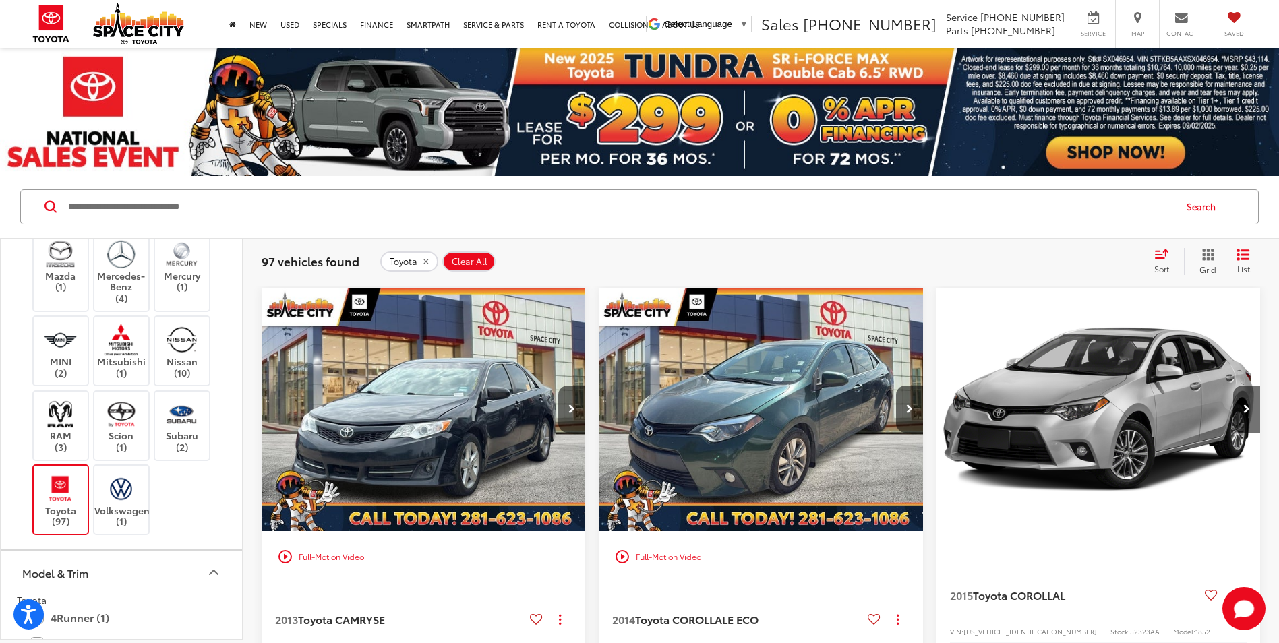
click at [42, 495] on img at bounding box center [60, 489] width 37 height 32
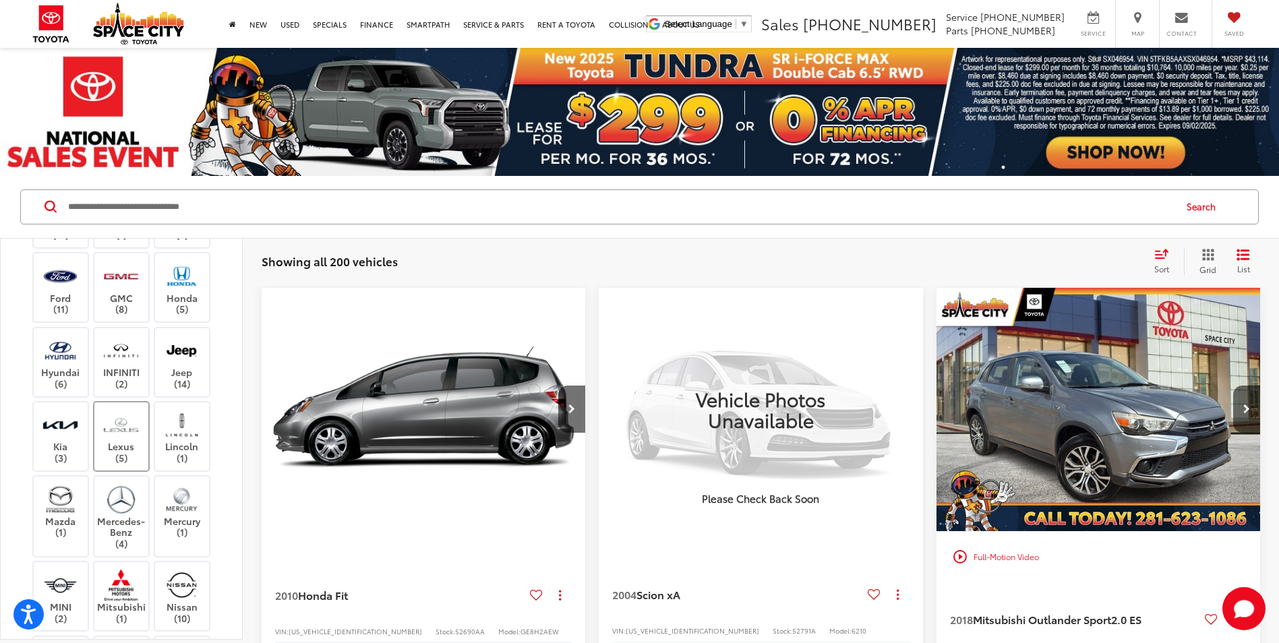
scroll to position [202, 0]
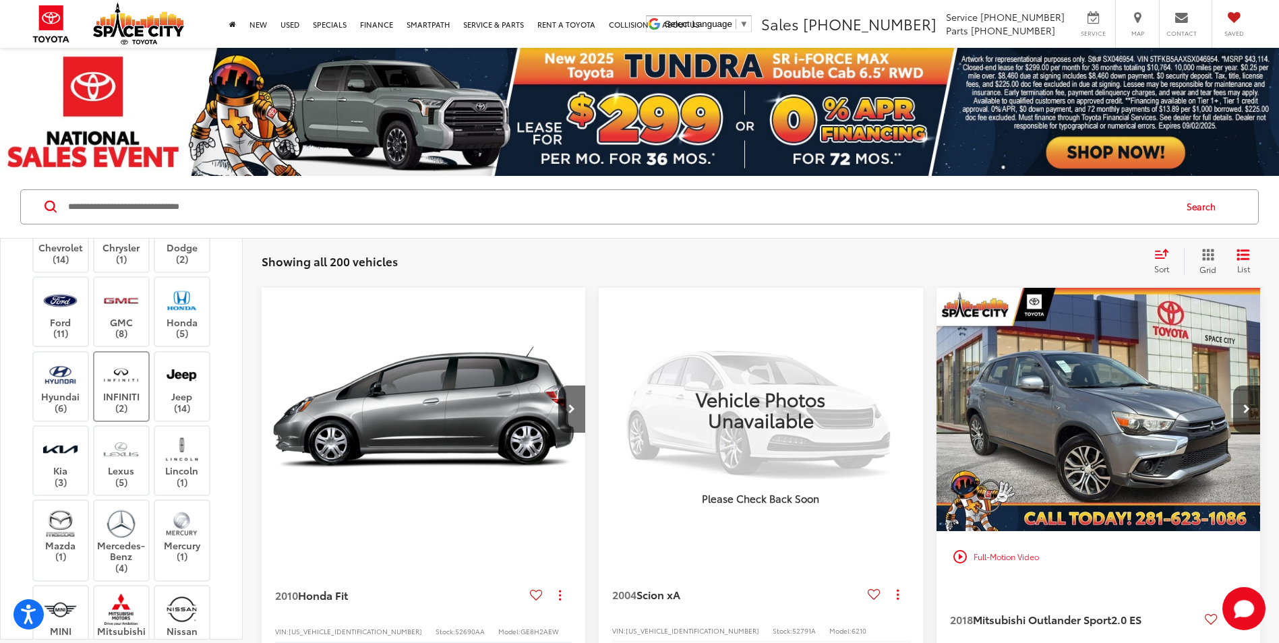
click at [132, 396] on label "INFINITI (2)" at bounding box center [121, 386] width 55 height 55
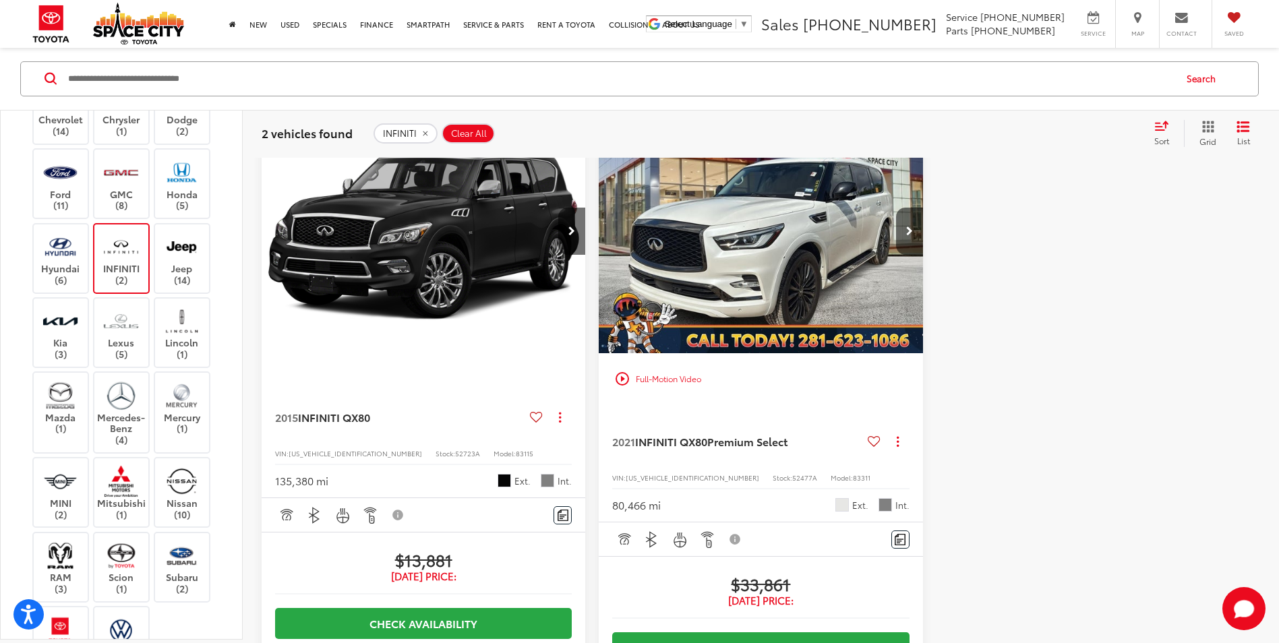
scroll to position [202, 0]
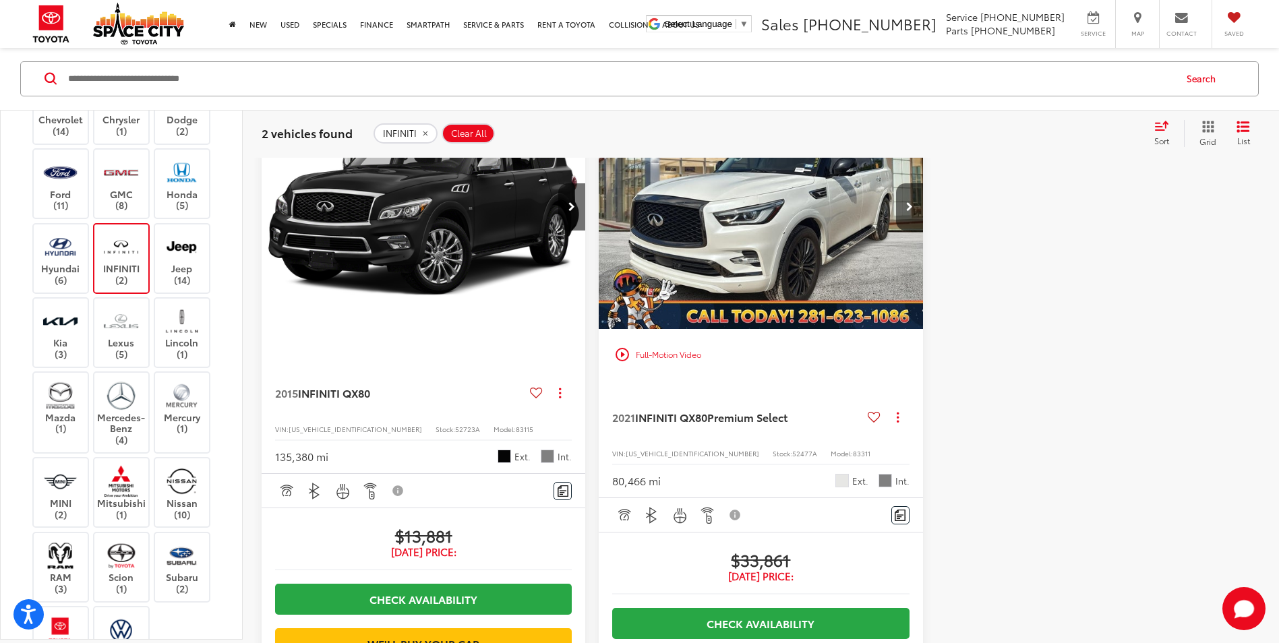
click at [119, 233] on img at bounding box center [120, 247] width 37 height 32
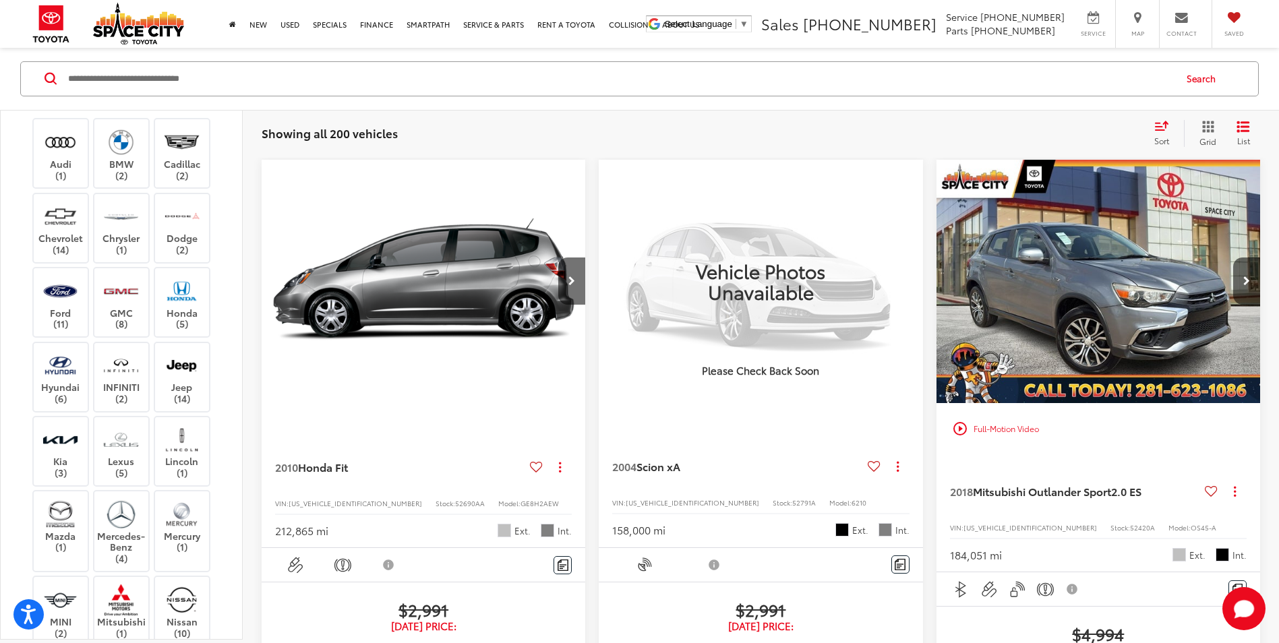
scroll to position [67, 0]
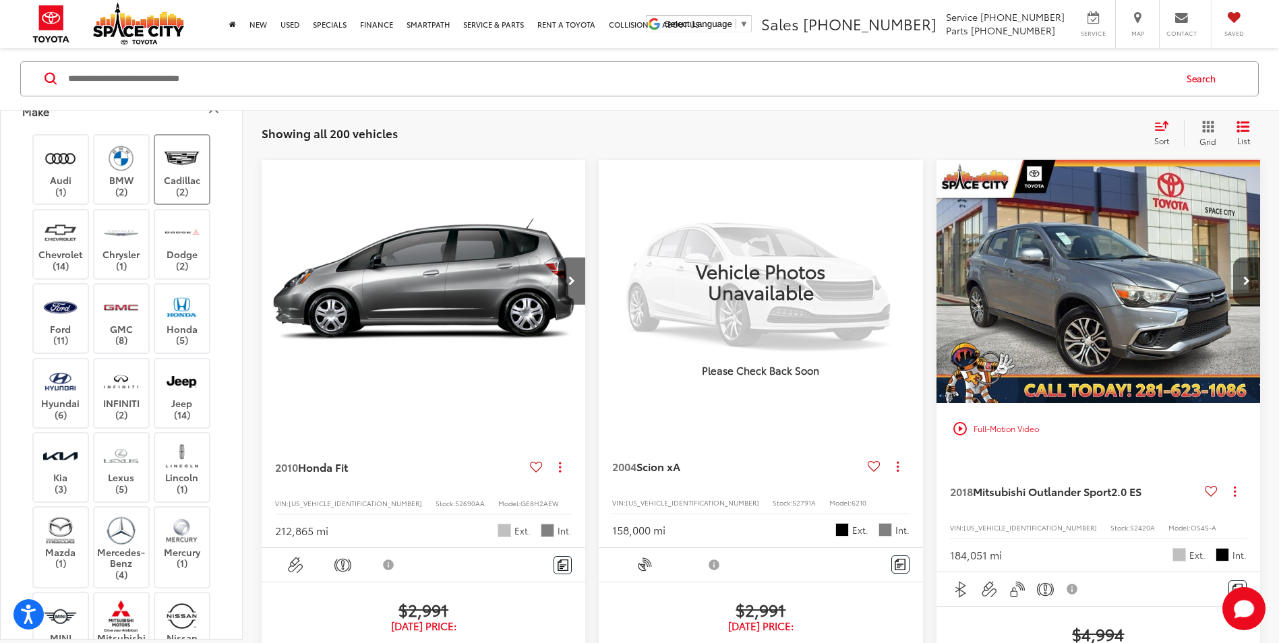
click at [168, 183] on label "Cadillac (2)" at bounding box center [182, 170] width 55 height 55
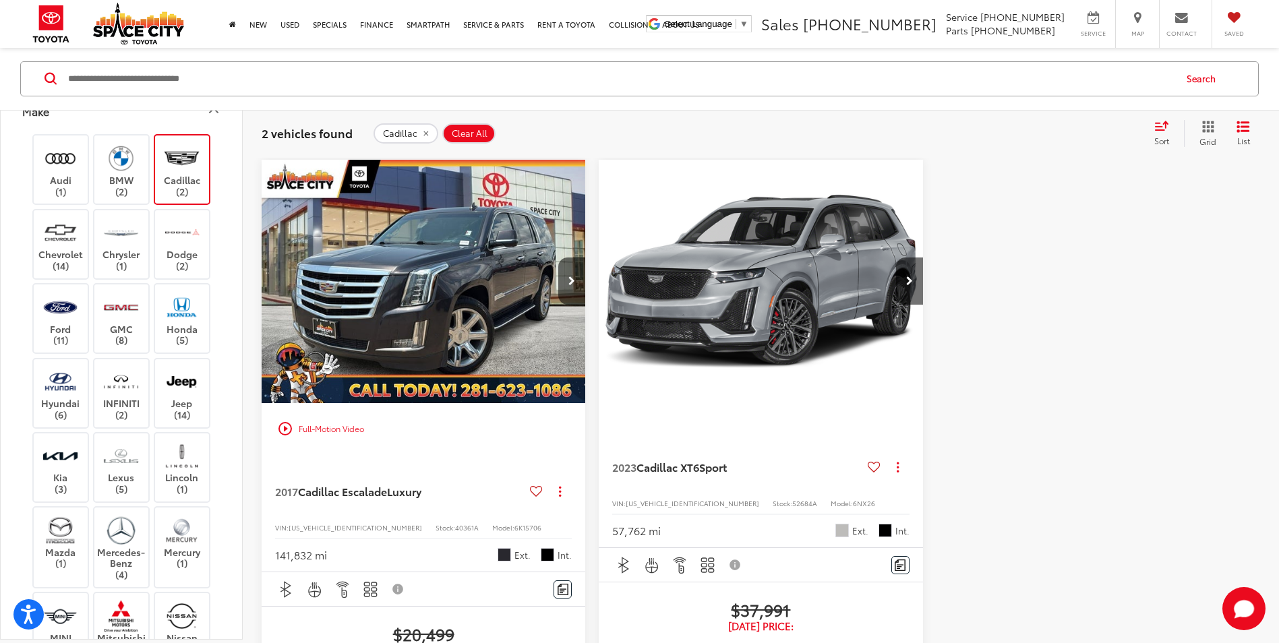
scroll to position [196, 0]
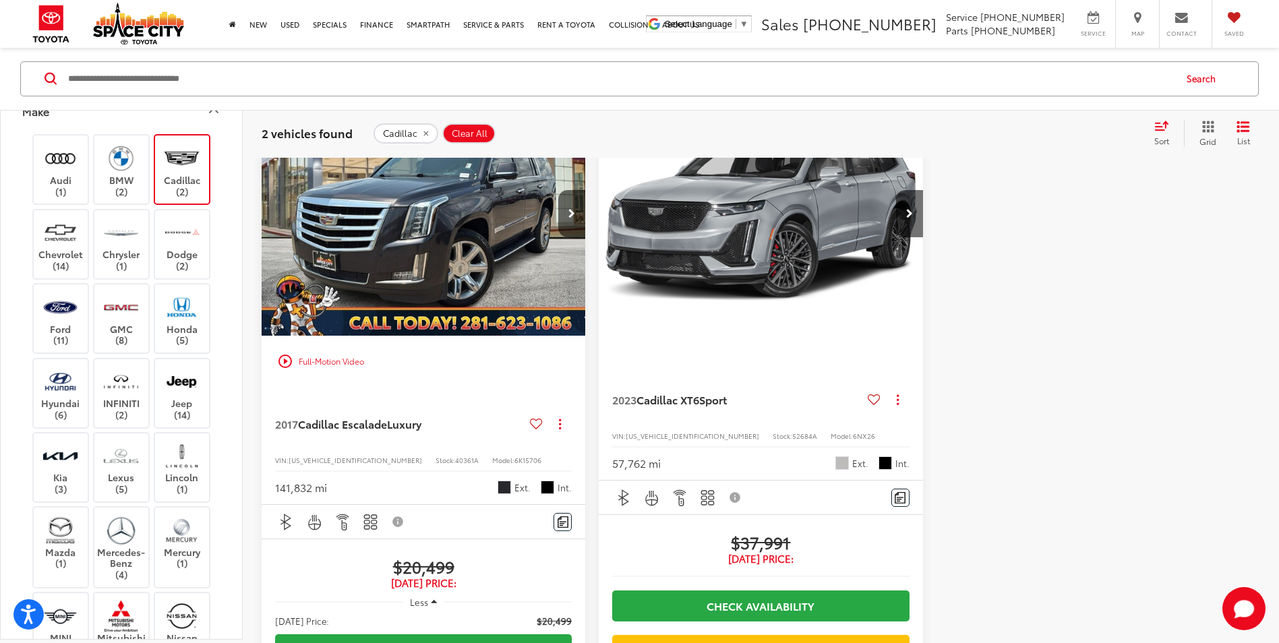
click at [185, 173] on img at bounding box center [181, 159] width 37 height 32
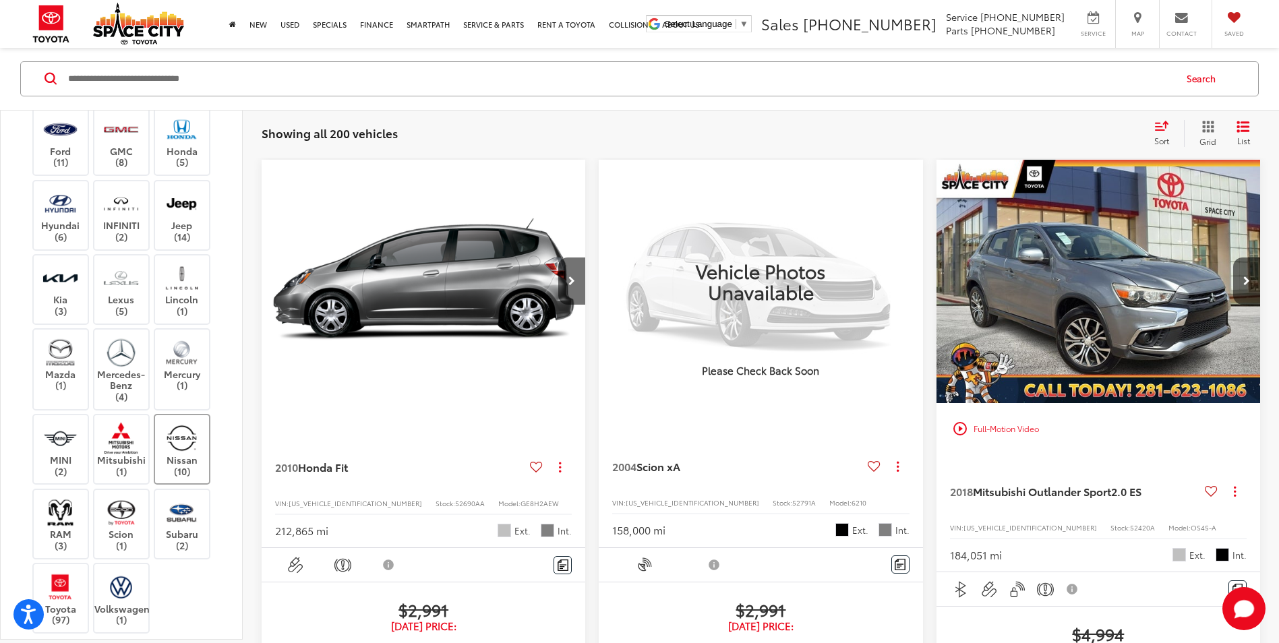
scroll to position [270, 0]
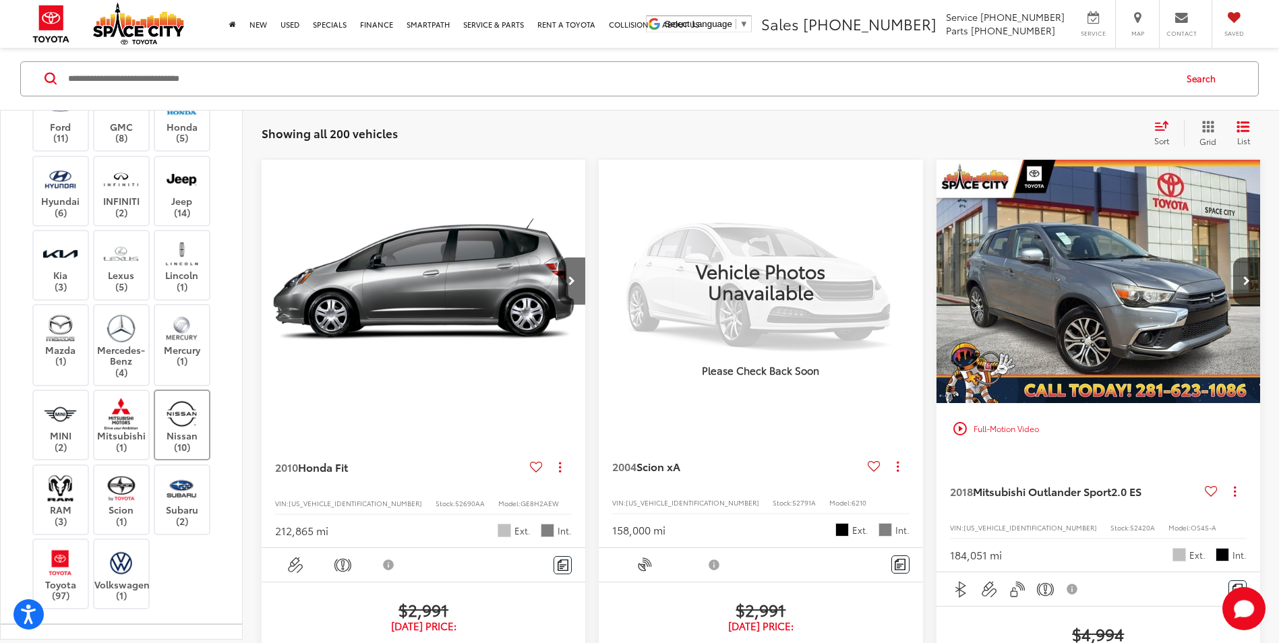
click at [202, 436] on label "Nissan (10)" at bounding box center [182, 425] width 55 height 55
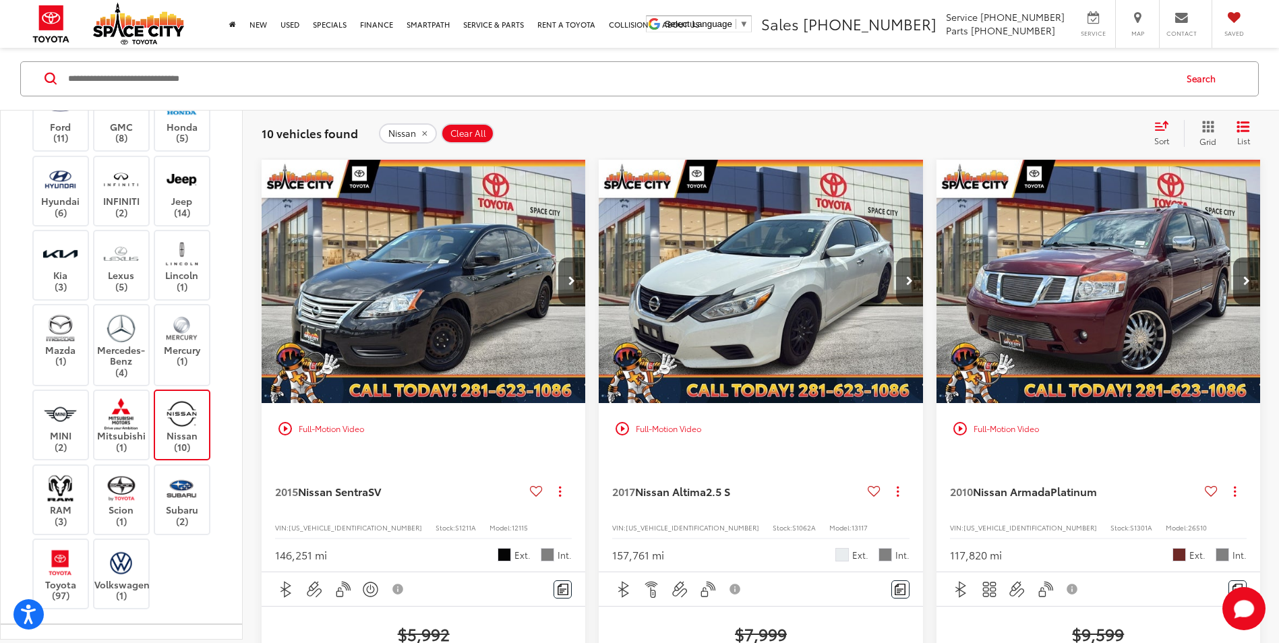
click at [197, 417] on img at bounding box center [181, 414] width 37 height 32
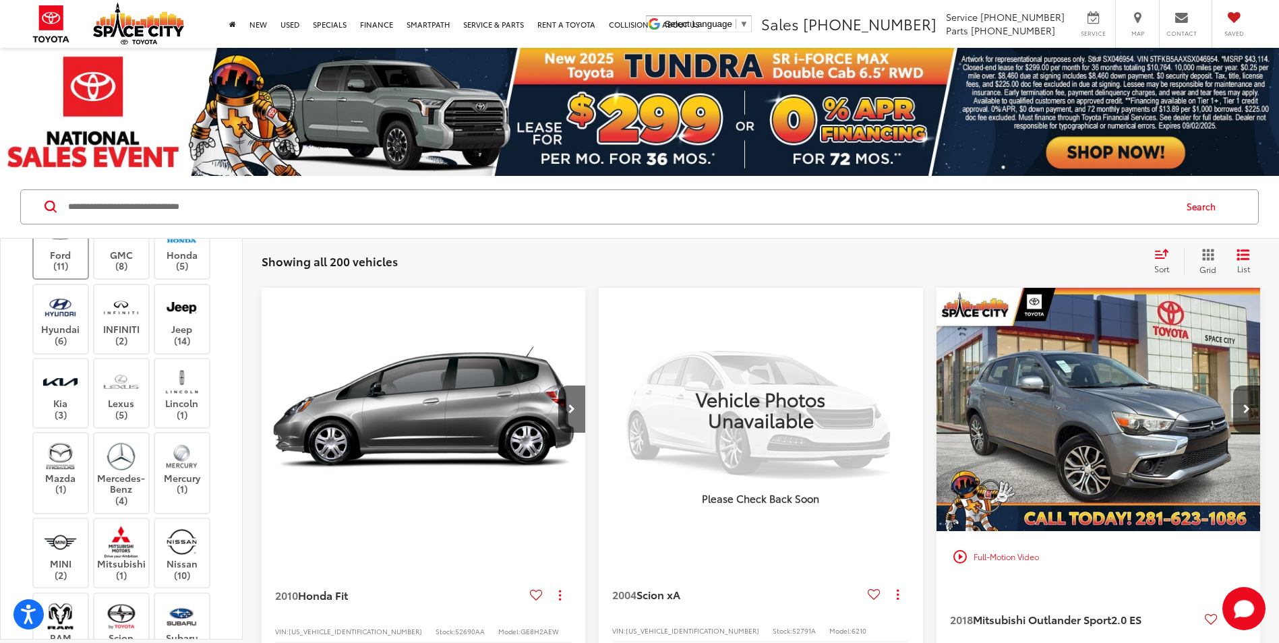
click at [51, 268] on label "Ford (11)" at bounding box center [61, 244] width 55 height 55
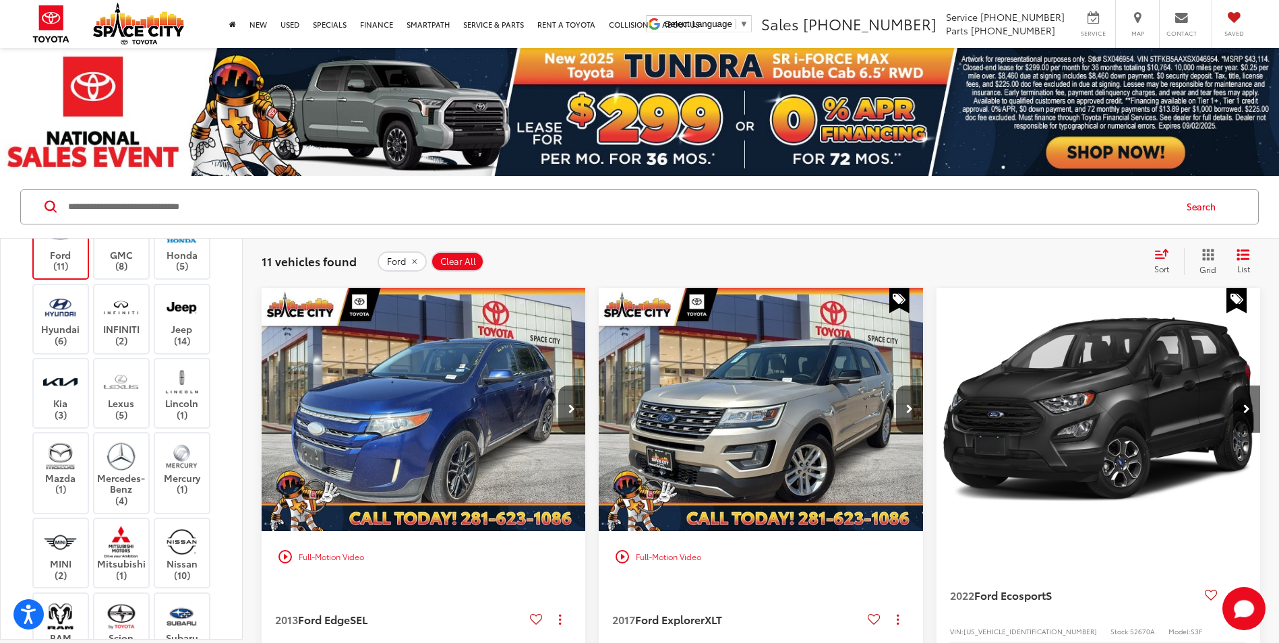
click at [70, 262] on label "Ford (11)" at bounding box center [61, 244] width 55 height 55
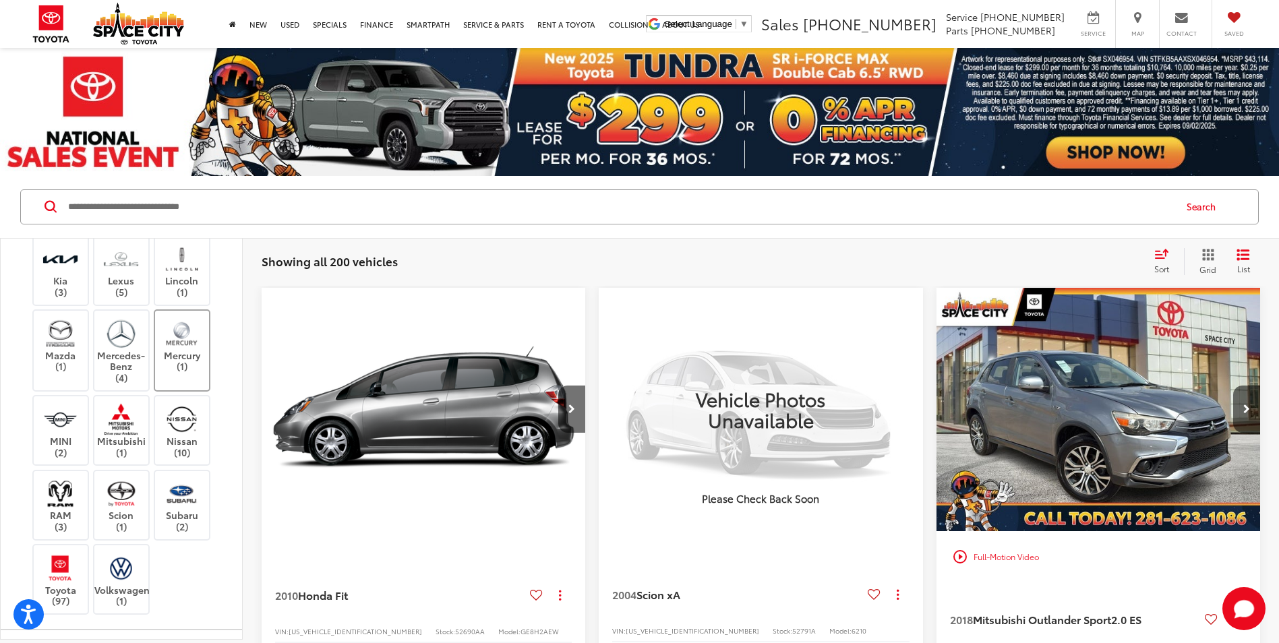
scroll to position [405, 0]
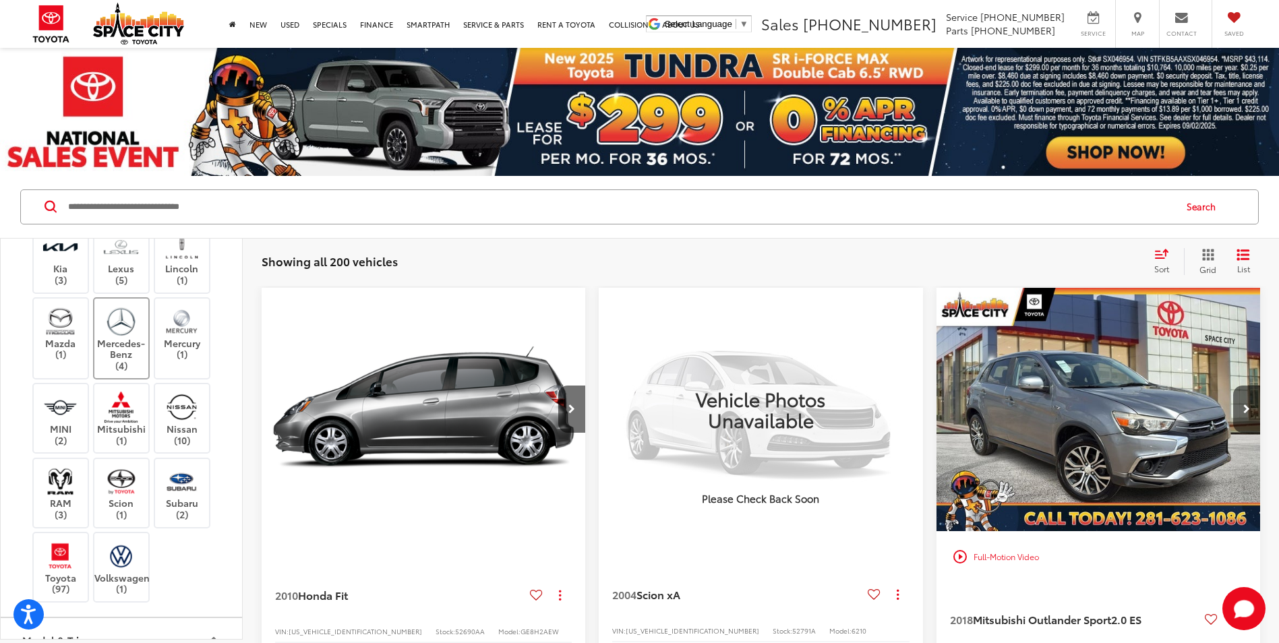
click at [107, 311] on img at bounding box center [120, 321] width 37 height 32
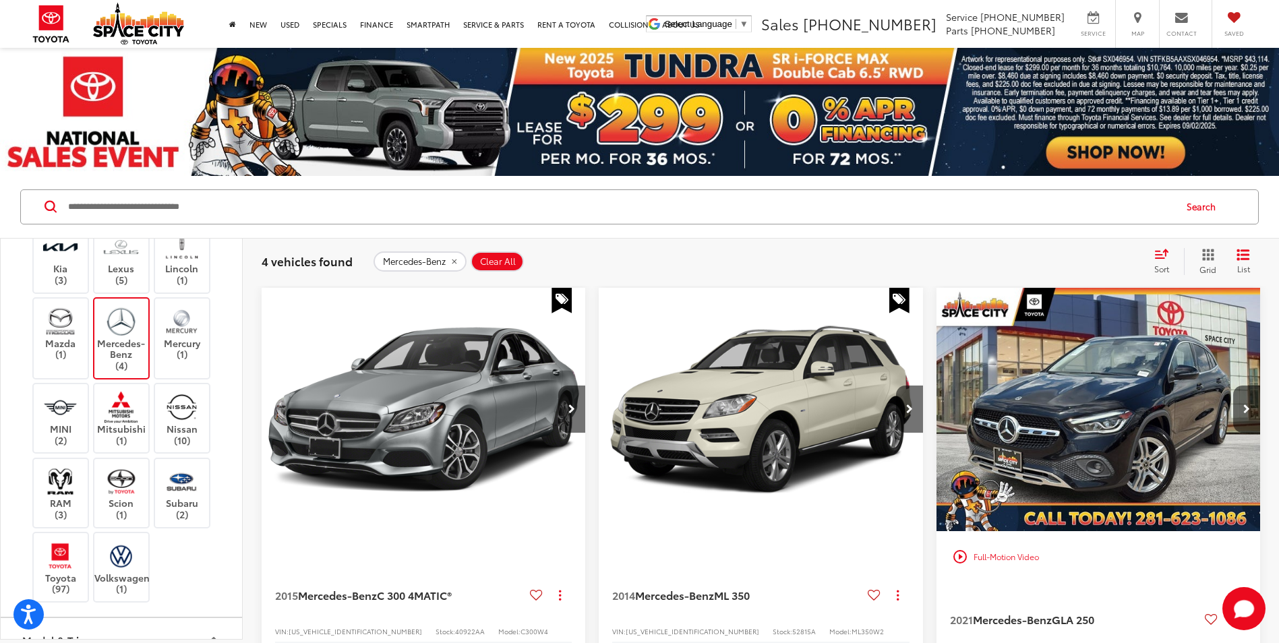
click at [112, 333] on img at bounding box center [120, 321] width 37 height 32
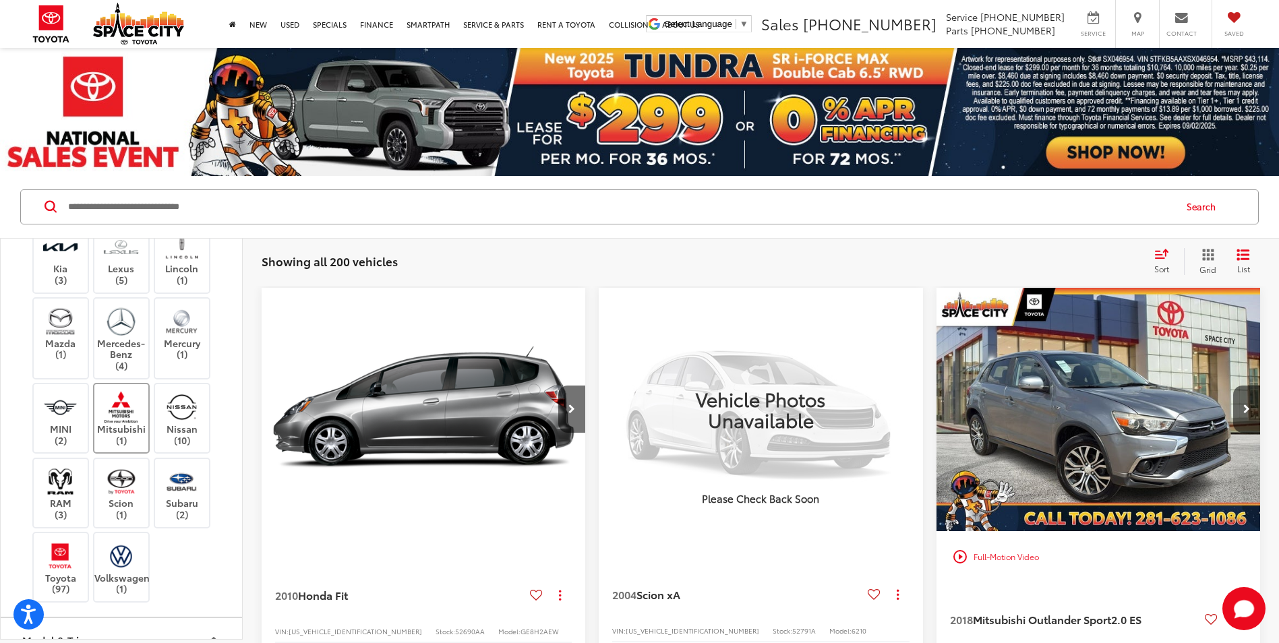
click at [129, 433] on label "Mitsubishi (1)" at bounding box center [121, 418] width 55 height 55
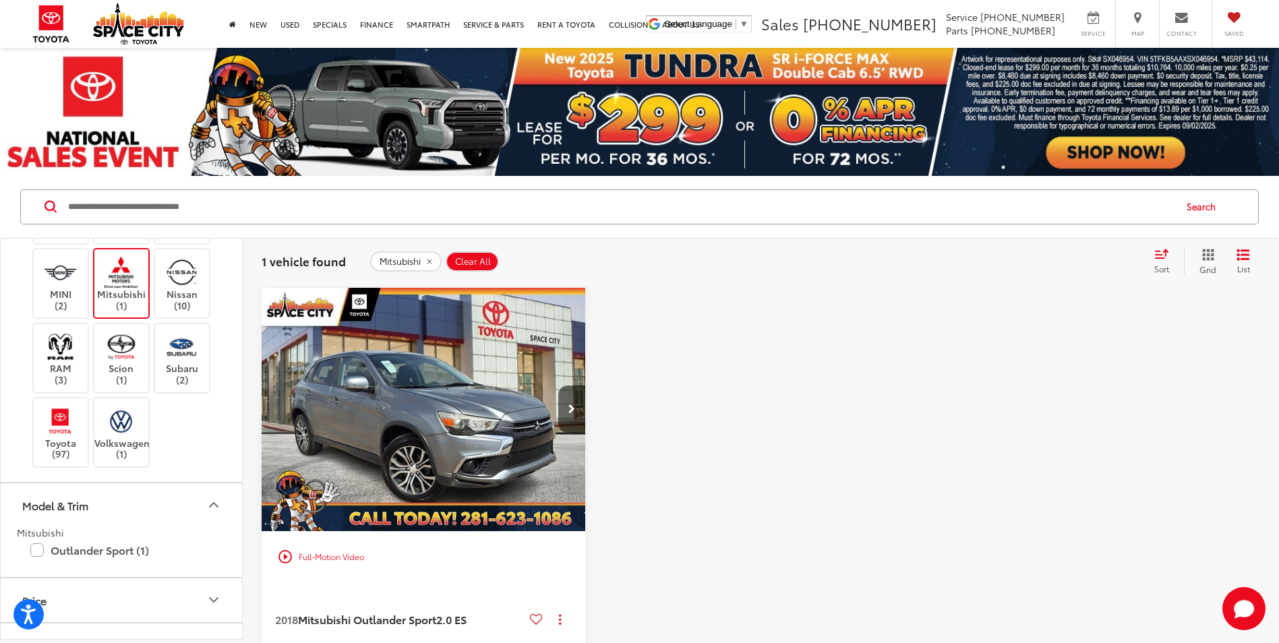
click at [119, 275] on img at bounding box center [120, 272] width 37 height 32
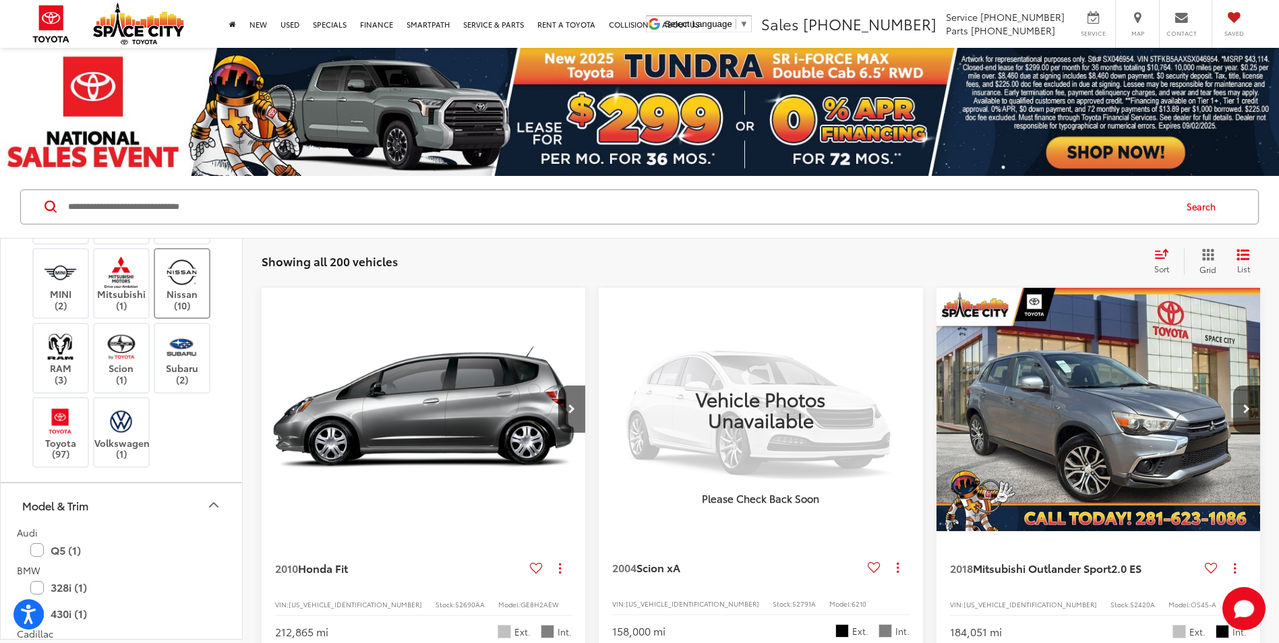
click at [189, 301] on label "Nissan (10)" at bounding box center [182, 283] width 55 height 55
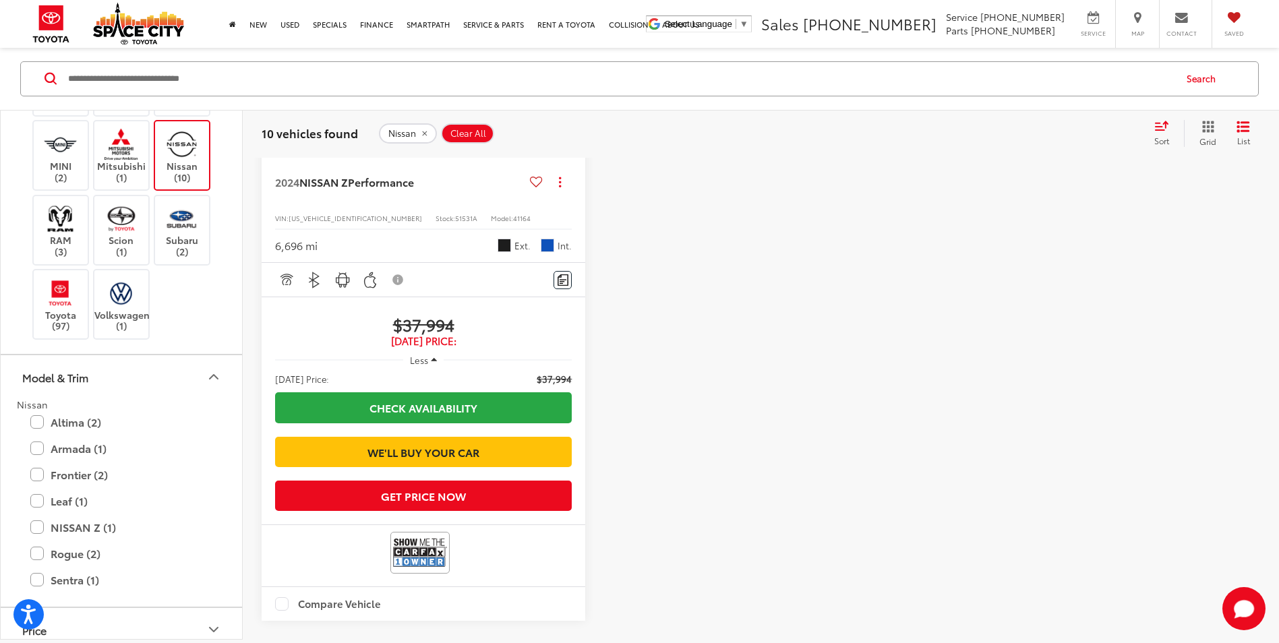
scroll to position [2764, 0]
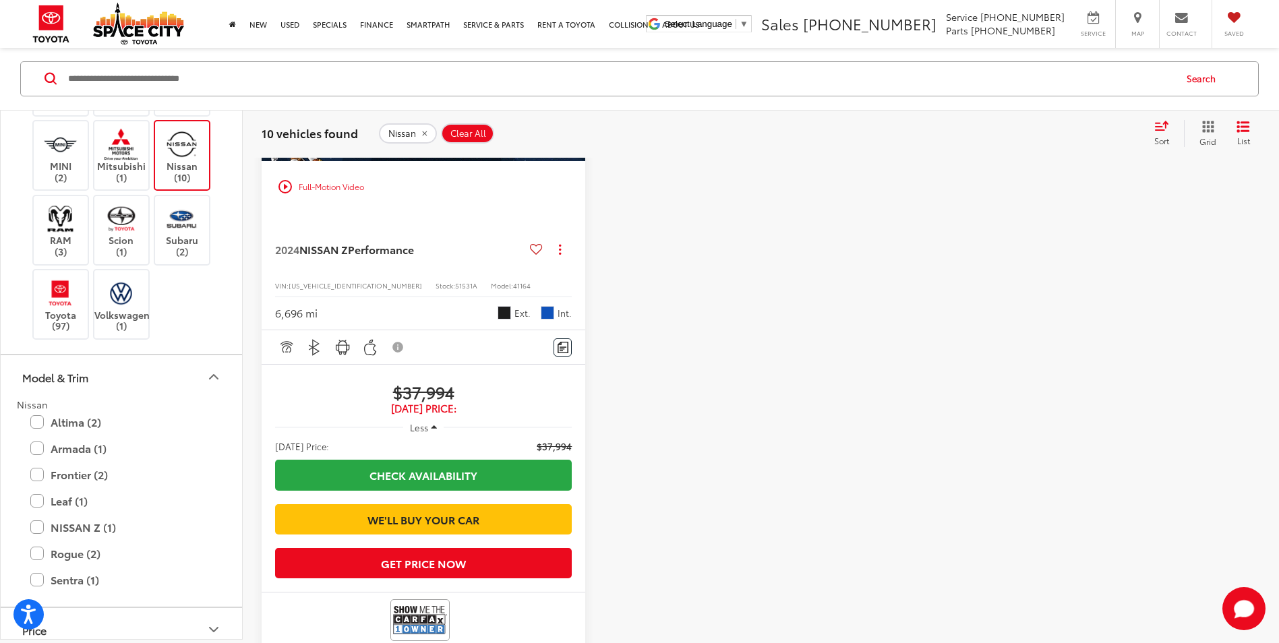
drag, startPoint x: 305, startPoint y: 398, endPoint x: 663, endPoint y: 426, distance: 358.4
click at [663, 426] on div at bounding box center [761, 303] width 324 height 771
click at [543, 320] on span "Blue" at bounding box center [547, 312] width 13 height 13
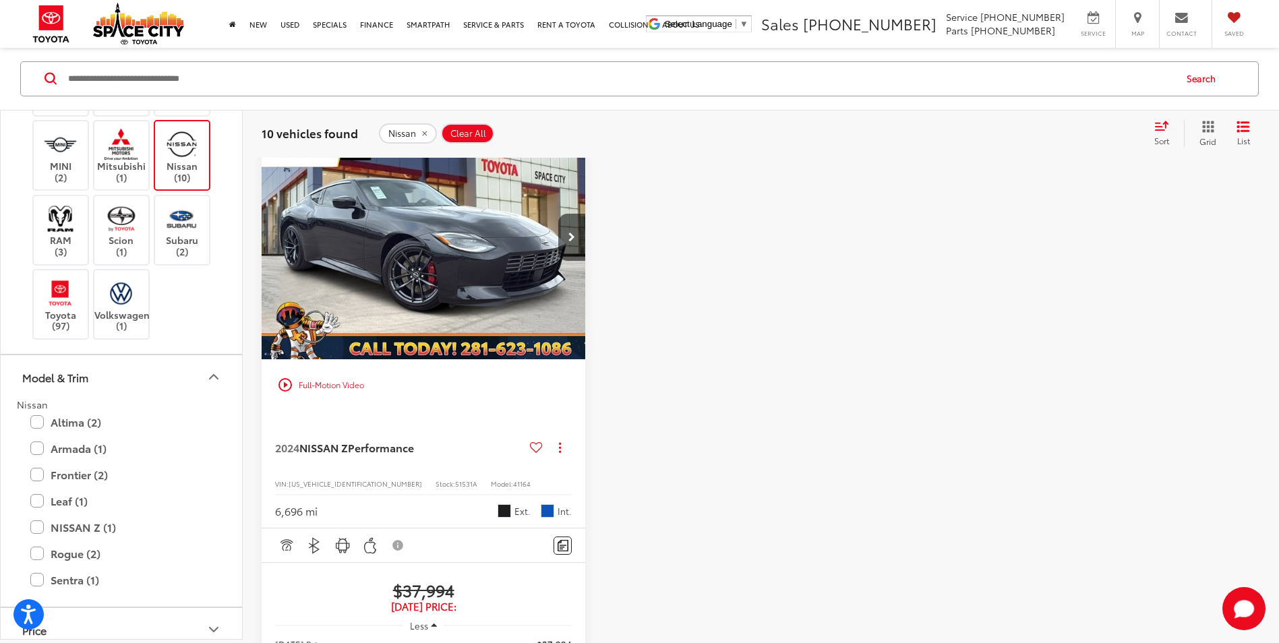
scroll to position [2562, 0]
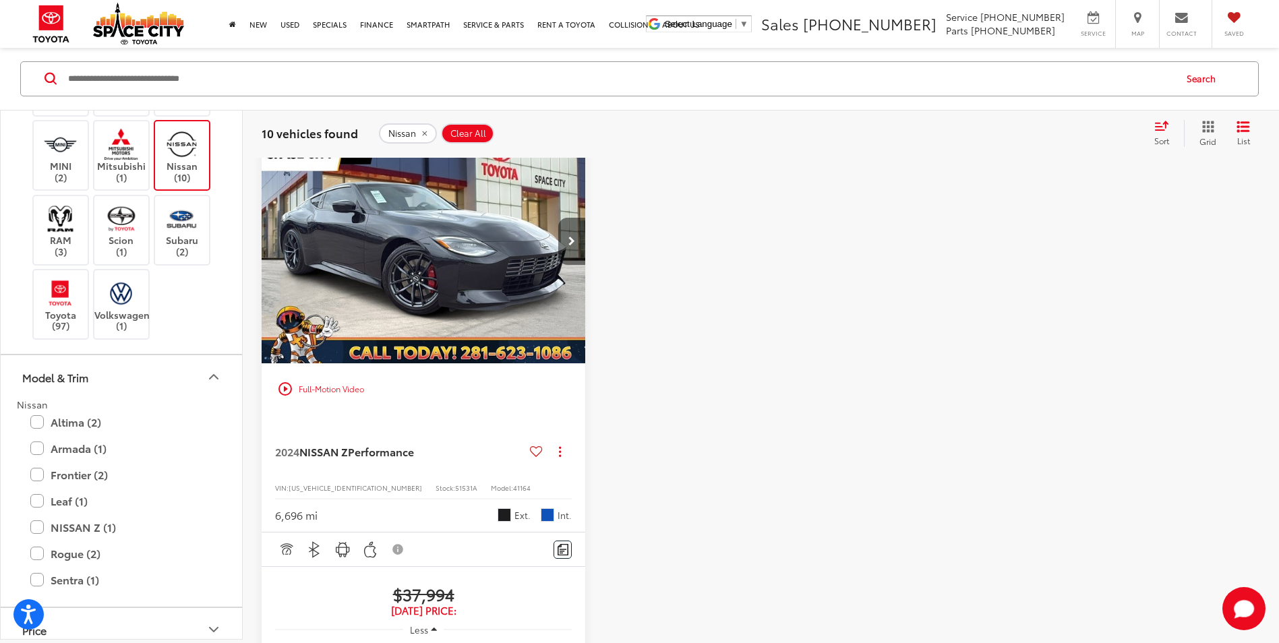
click at [570, 246] on icon "Next image" at bounding box center [571, 241] width 7 height 9
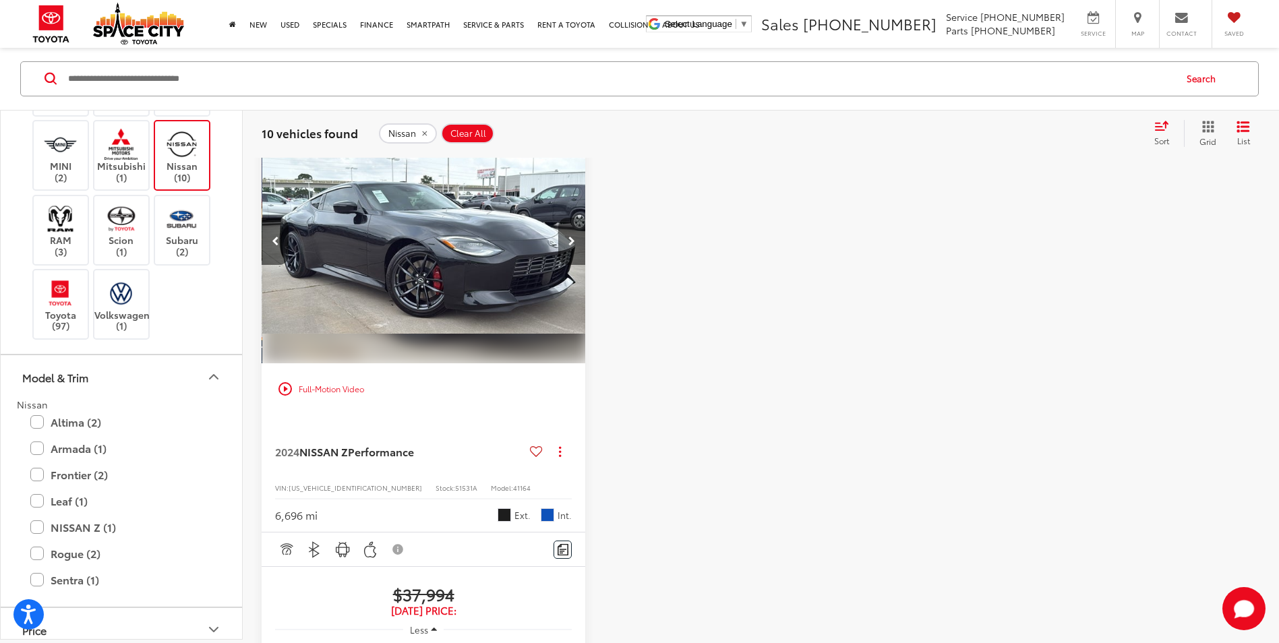
click at [570, 246] on icon "Next image" at bounding box center [571, 241] width 7 height 9
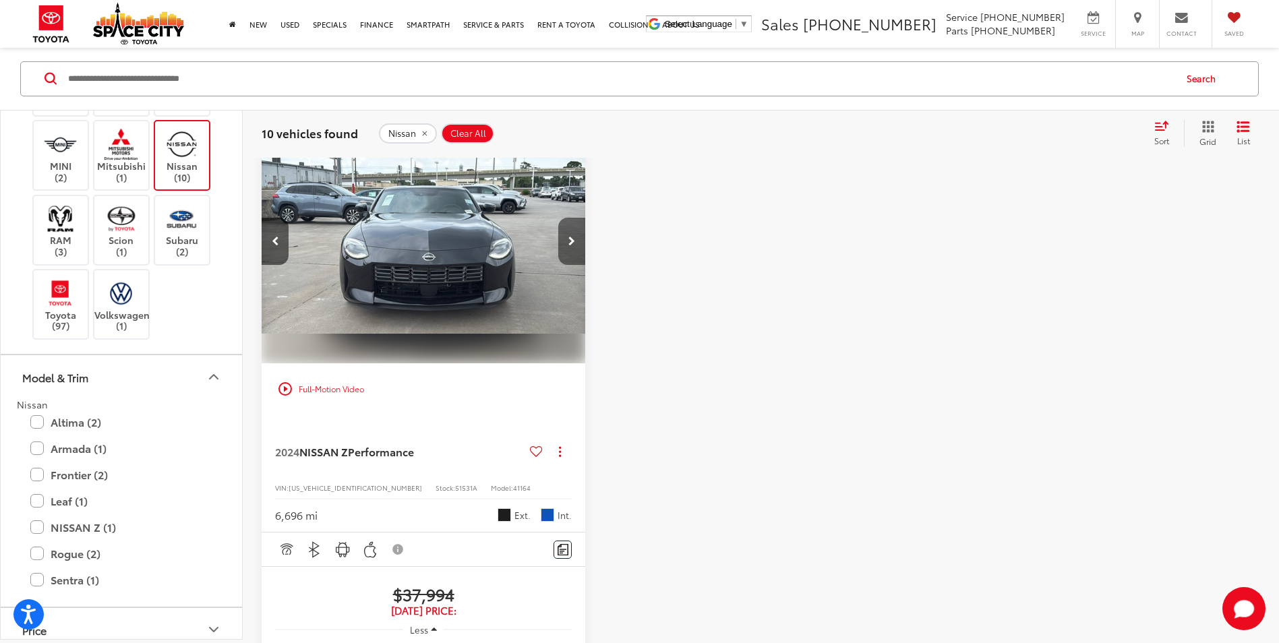
click at [570, 246] on icon "Next image" at bounding box center [571, 241] width 7 height 9
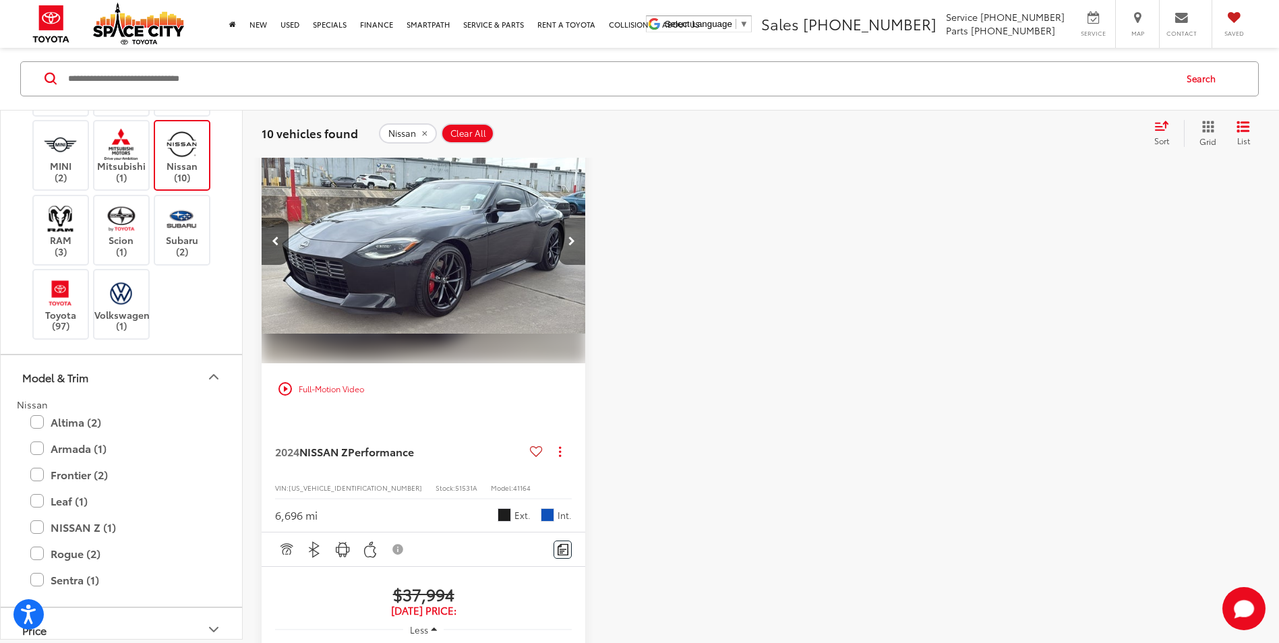
click at [570, 246] on icon "Next image" at bounding box center [571, 241] width 7 height 9
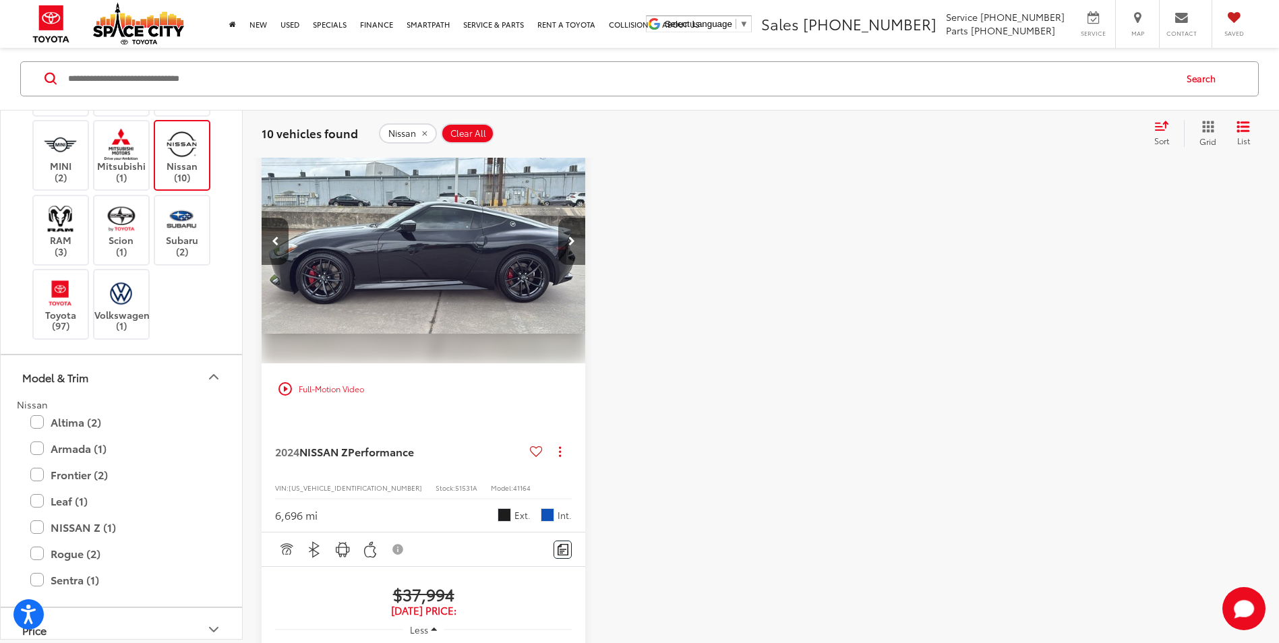
click at [570, 246] on icon "Next image" at bounding box center [571, 241] width 7 height 9
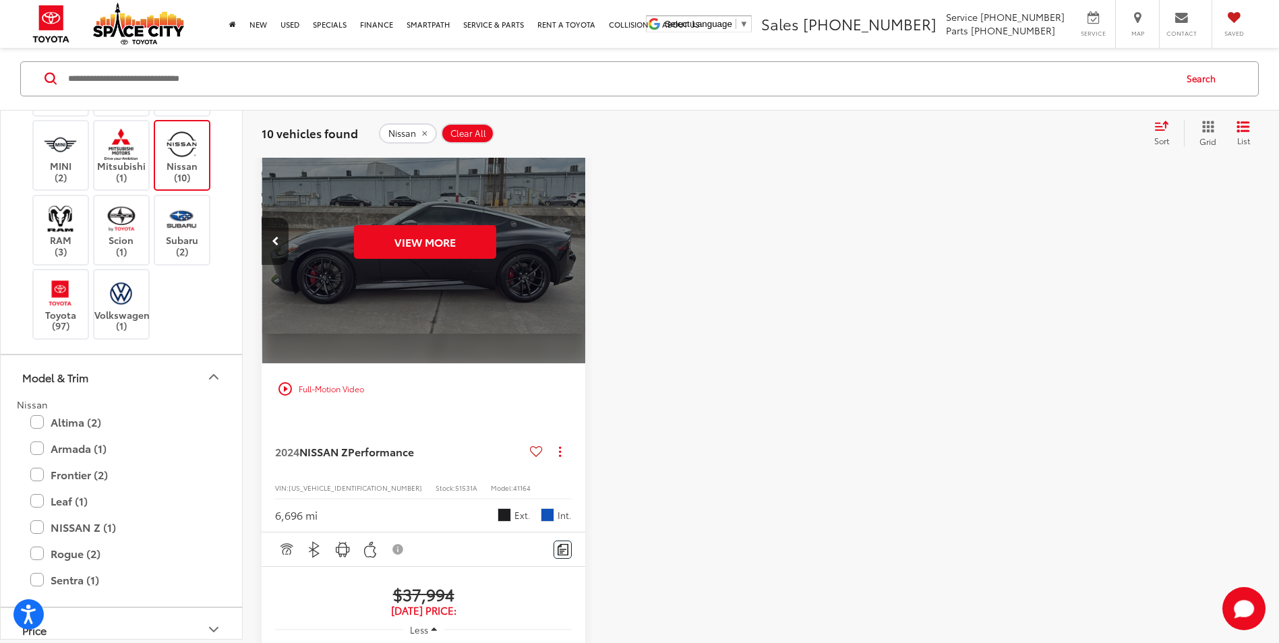
scroll to position [0, 1629]
click at [570, 364] on div "View More" at bounding box center [424, 242] width 326 height 244
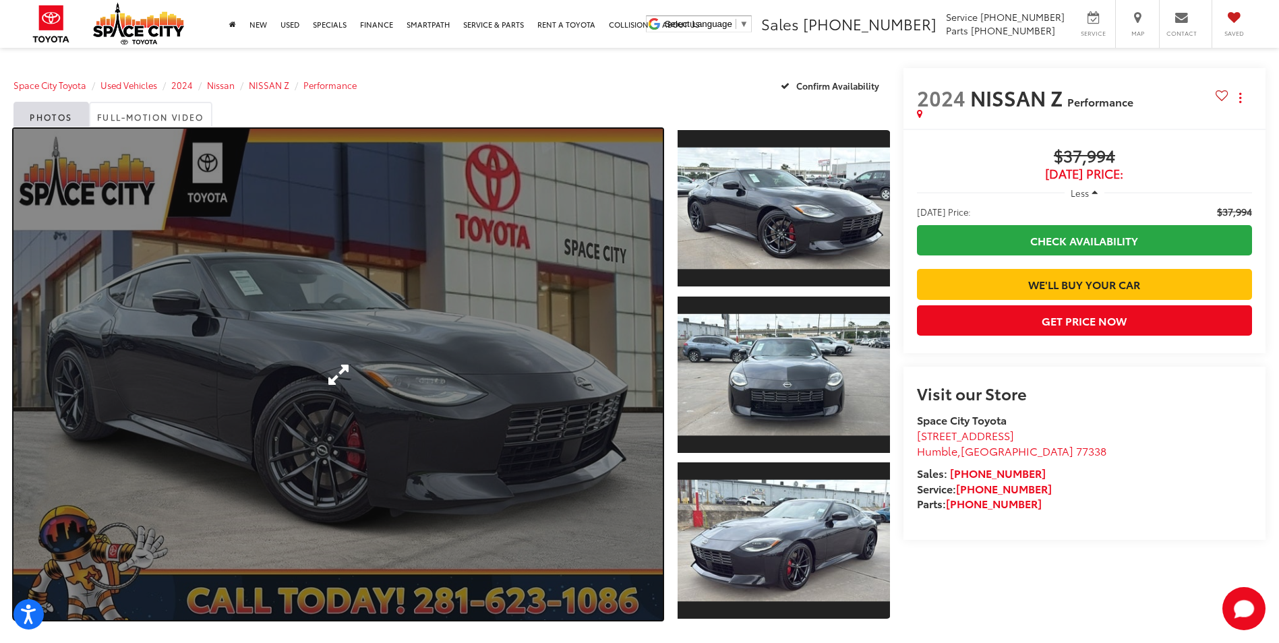
click at [194, 399] on link "Expand Photo 0" at bounding box center [337, 374] width 649 height 491
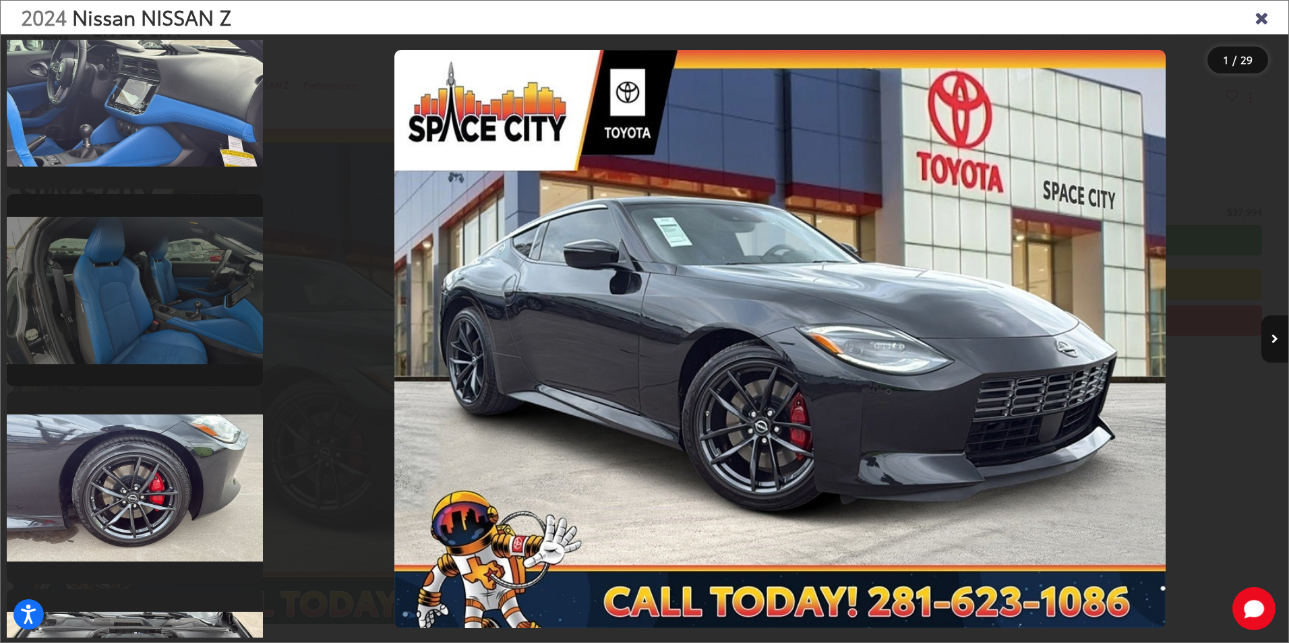
scroll to position [5133, 0]
